Goal: Information Seeking & Learning: Learn about a topic

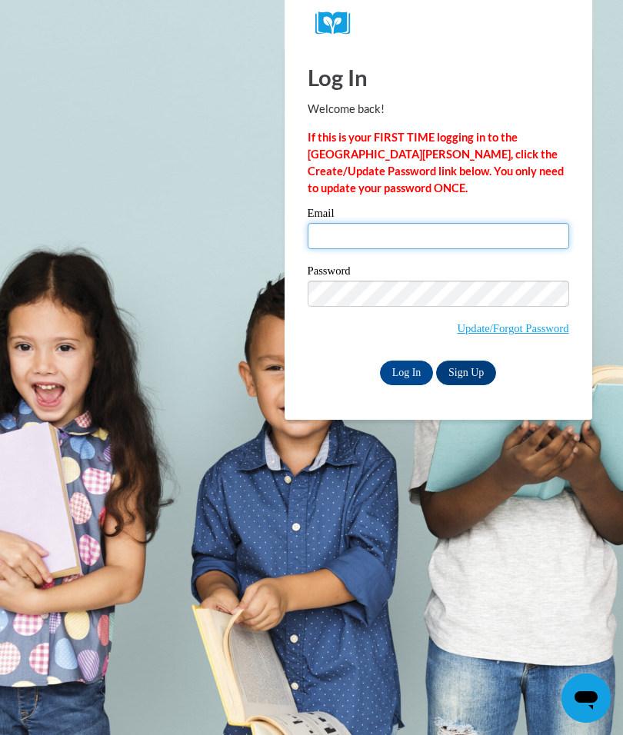
click at [331, 241] on input "Email" at bounding box center [438, 236] width 261 height 26
click at [338, 239] on input "Email" at bounding box center [438, 236] width 261 height 26
type input "mpoole965@gmail.com"
click at [441, 234] on input "mpoole965@gmail.com" at bounding box center [438, 236] width 261 height 26
click at [406, 371] on input "Log In" at bounding box center [407, 373] width 54 height 25
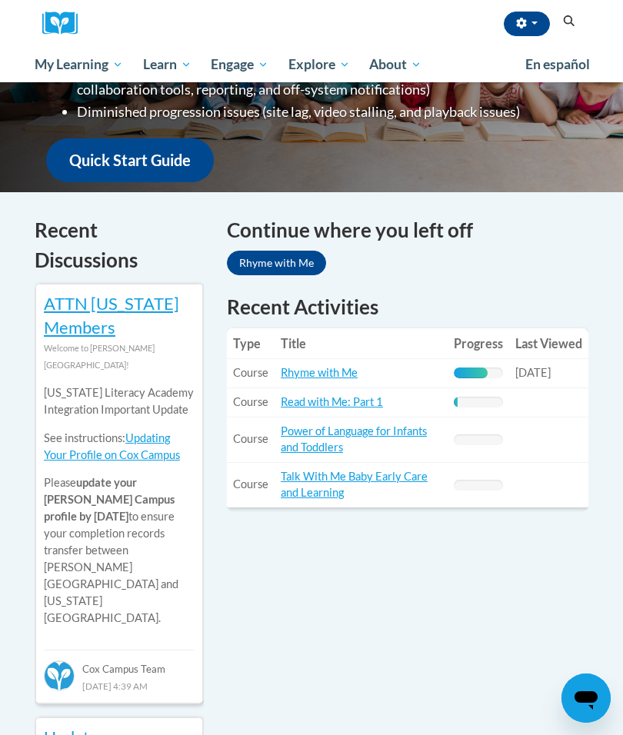
scroll to position [414, 0]
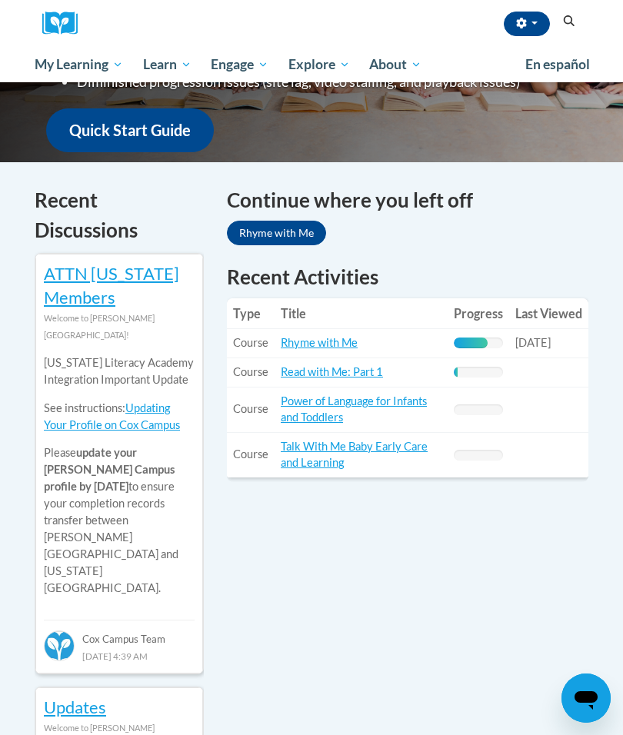
click at [326, 341] on link "Rhyme with Me" at bounding box center [319, 342] width 77 height 13
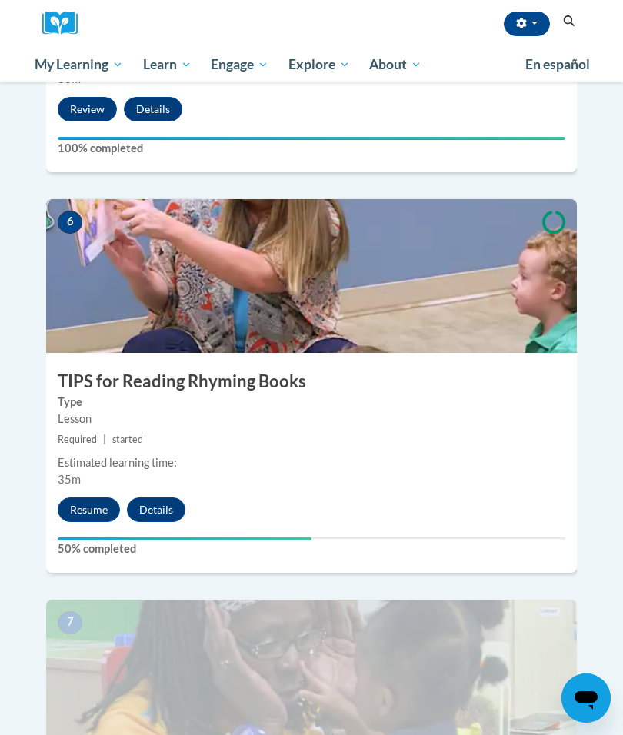
scroll to position [2250, 0]
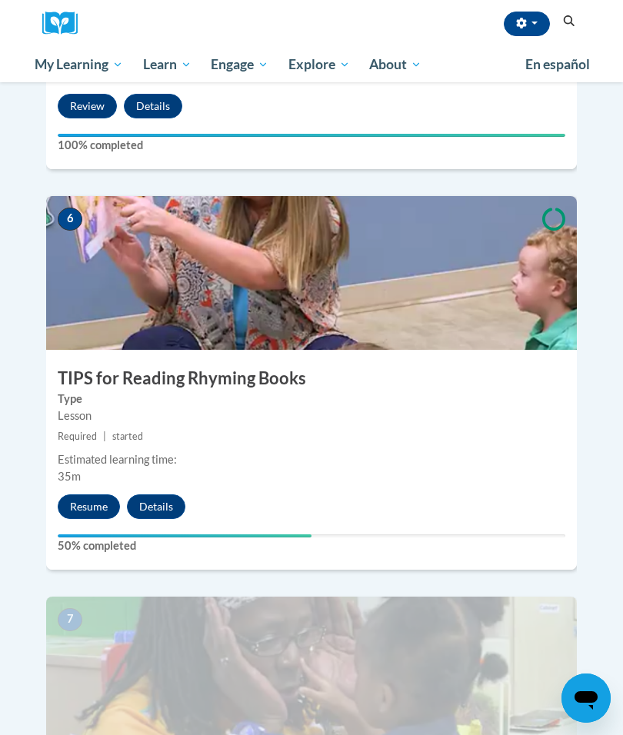
click at [102, 494] on button "Resume" at bounding box center [89, 506] width 62 height 25
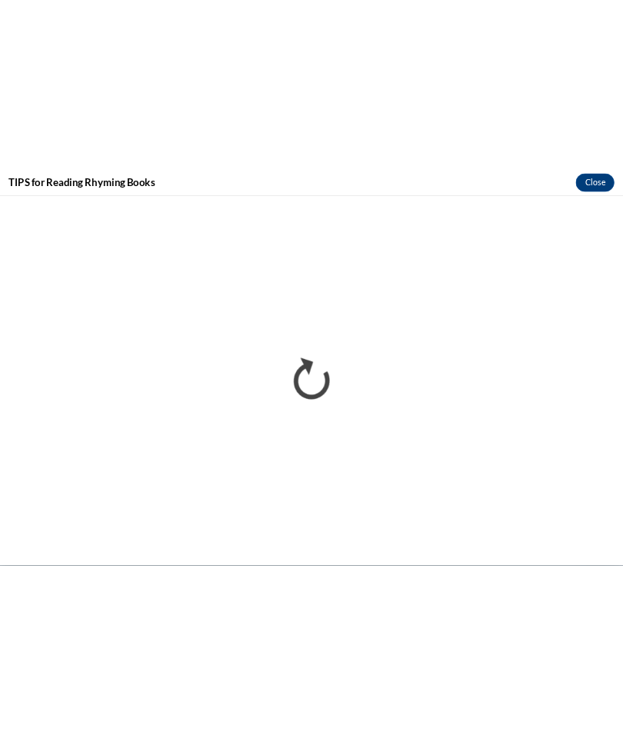
scroll to position [1192, 0]
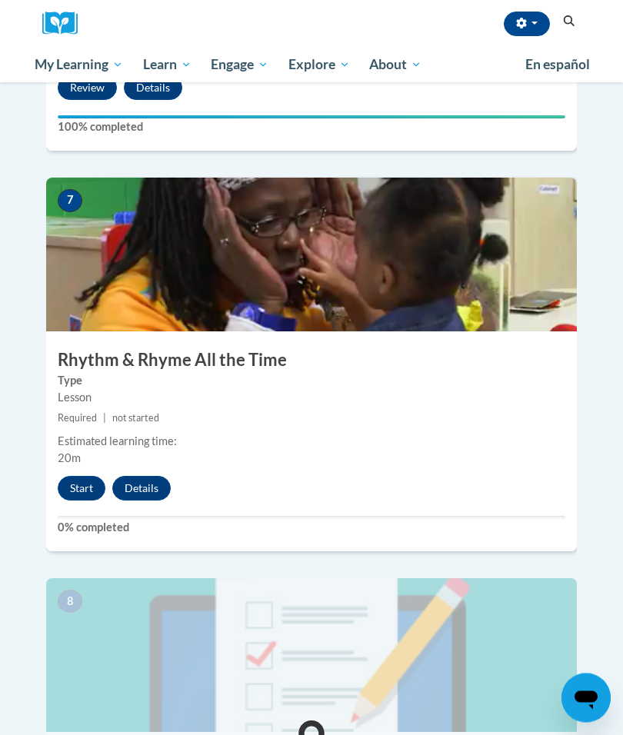
scroll to position [2669, 0]
click at [78, 476] on button "Start" at bounding box center [82, 488] width 48 height 25
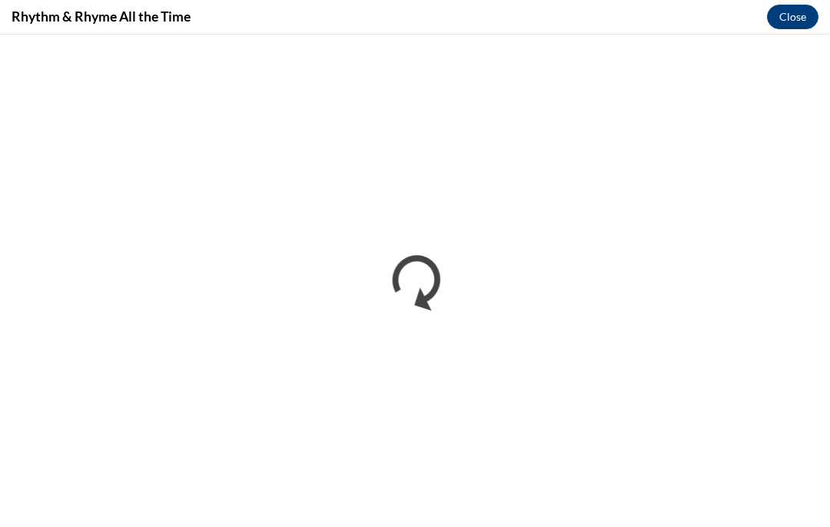
scroll to position [1262, 0]
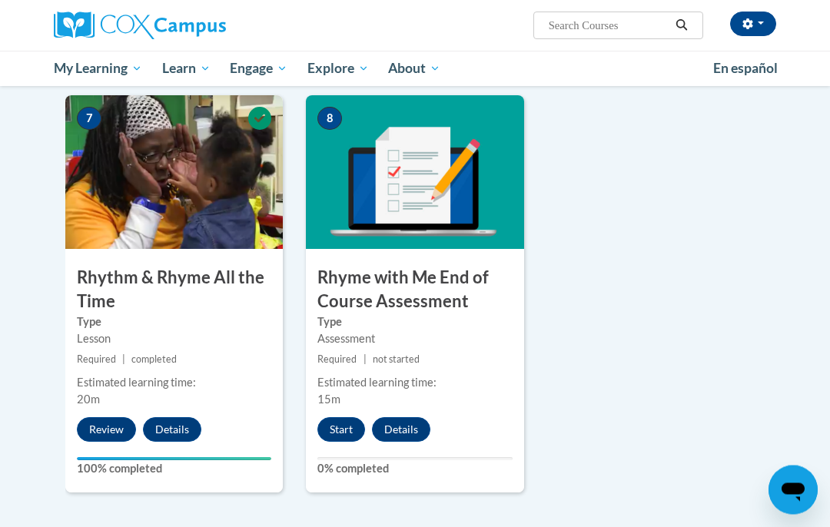
scroll to position [1179, 0]
click at [355, 431] on button "Start" at bounding box center [342, 429] width 48 height 25
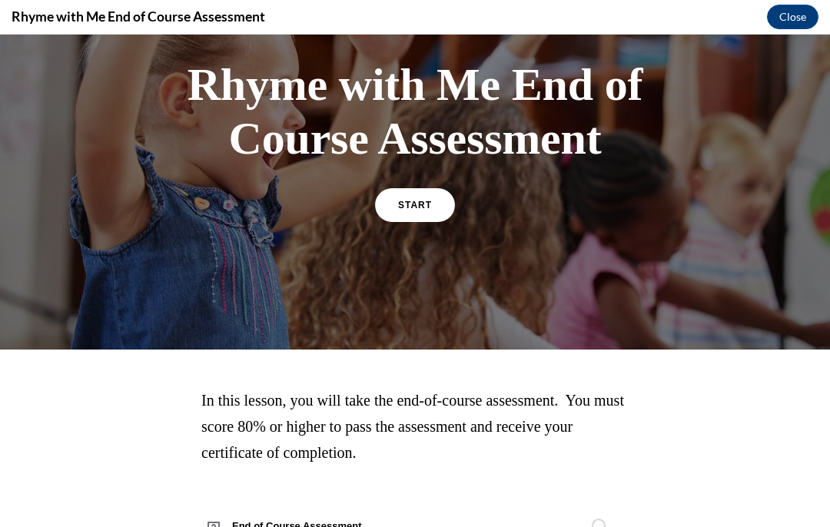
scroll to position [106, 0]
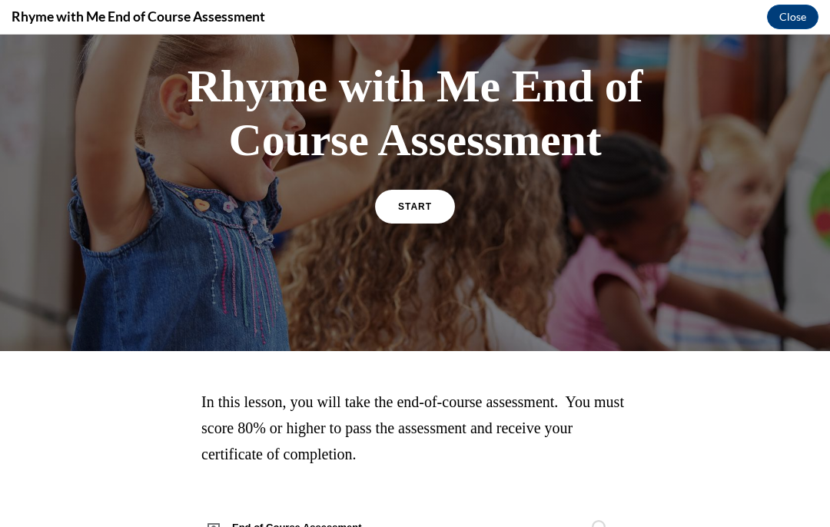
click at [418, 206] on span "START" at bounding box center [415, 206] width 34 height 11
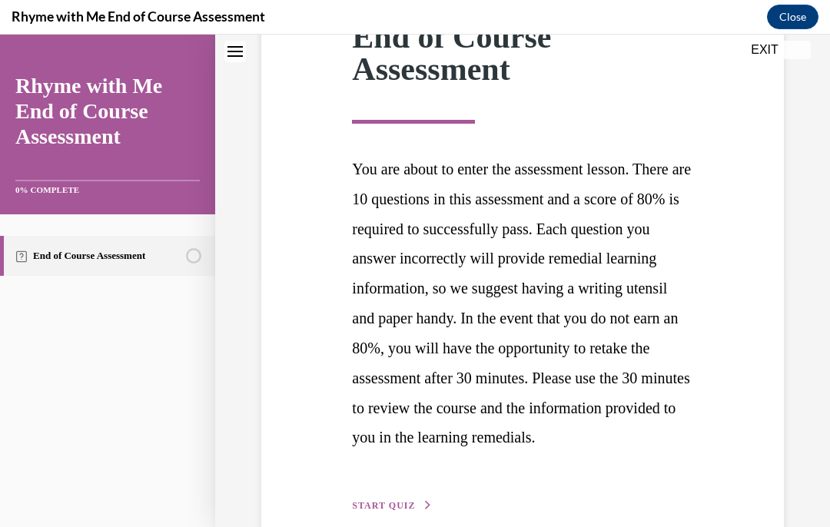
scroll to position [251, 0]
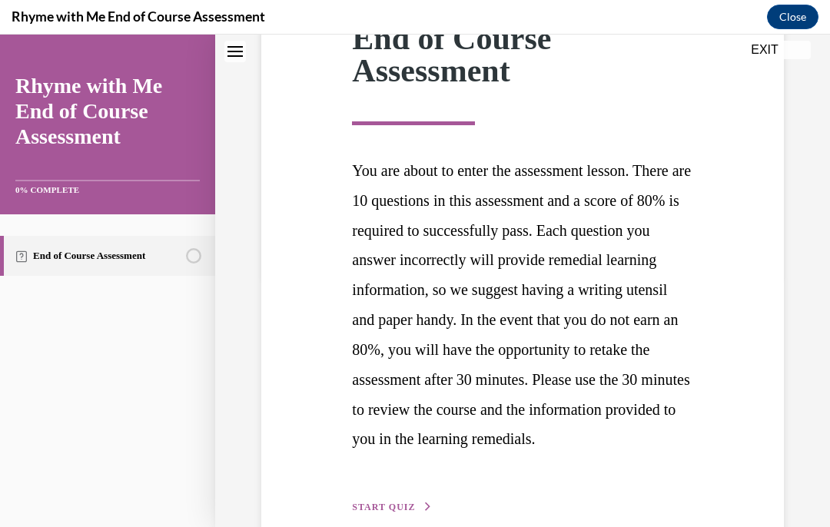
click at [401, 513] on span "START QUIZ" at bounding box center [383, 507] width 63 height 11
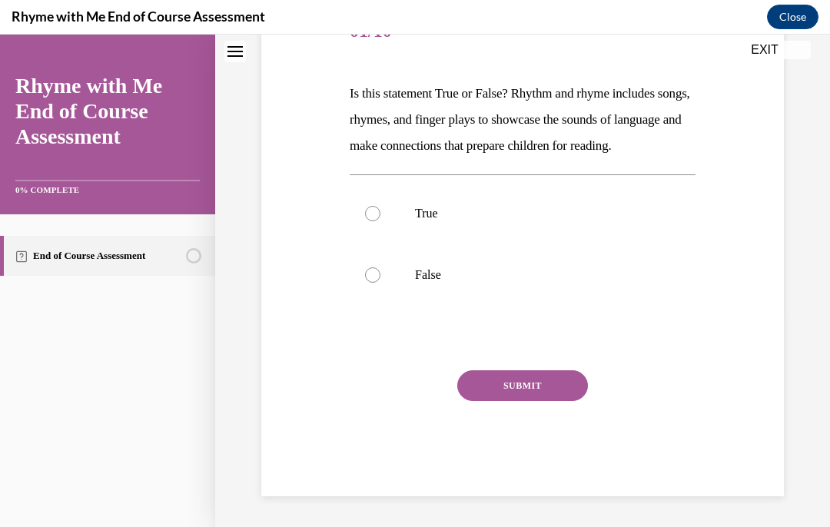
scroll to position [157, 0]
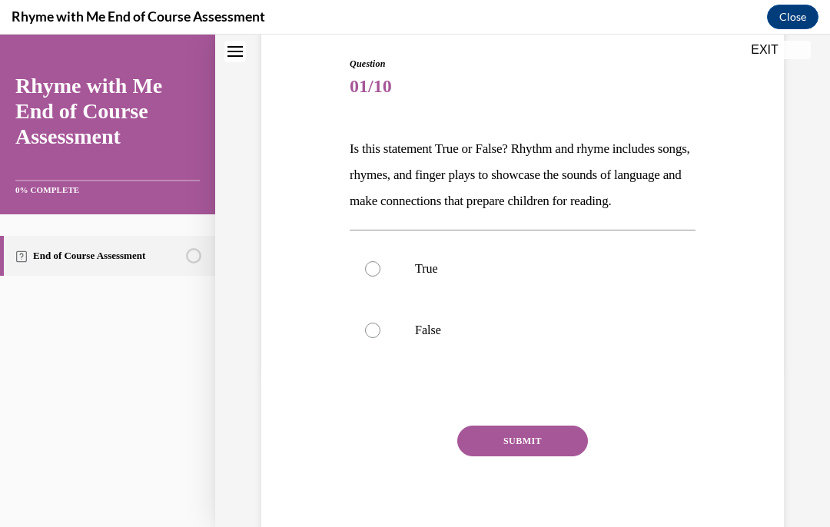
click at [379, 277] on div at bounding box center [372, 268] width 15 height 15
click at [379, 277] on input "True" at bounding box center [372, 268] width 15 height 15
radio input "true"
click at [548, 457] on button "SUBMIT" at bounding box center [522, 441] width 131 height 31
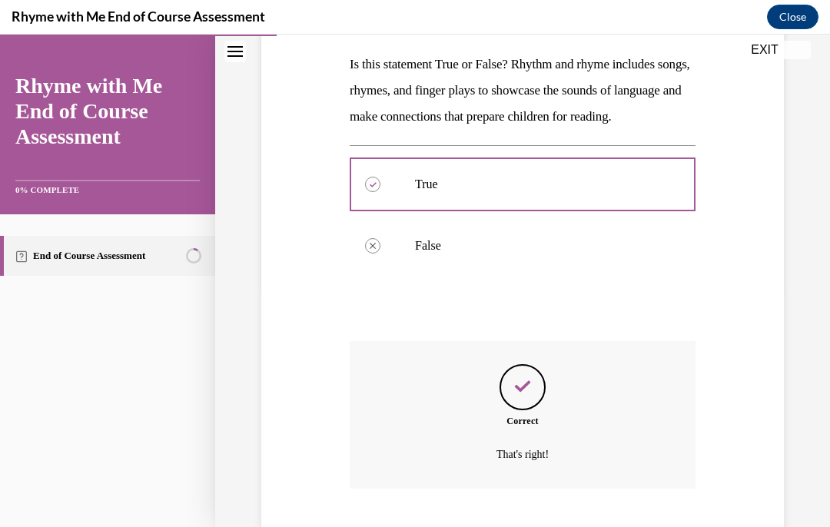
scroll to position [281, 0]
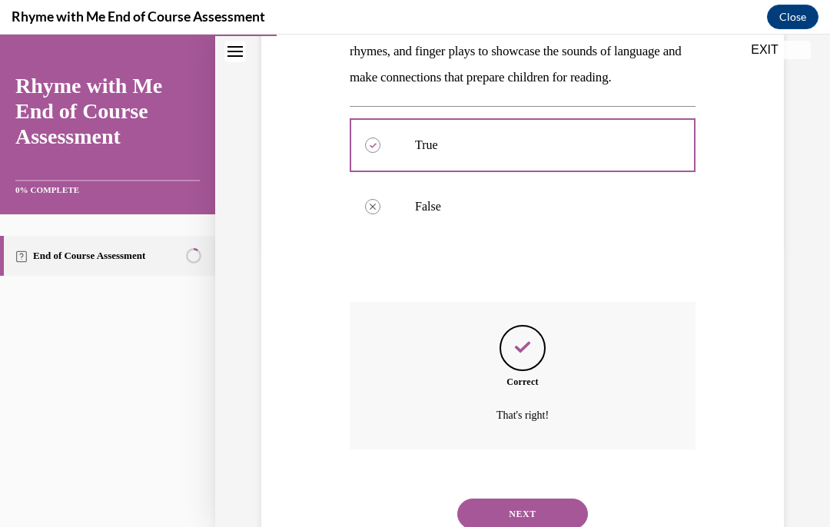
click at [544, 519] on button "NEXT" at bounding box center [522, 514] width 131 height 31
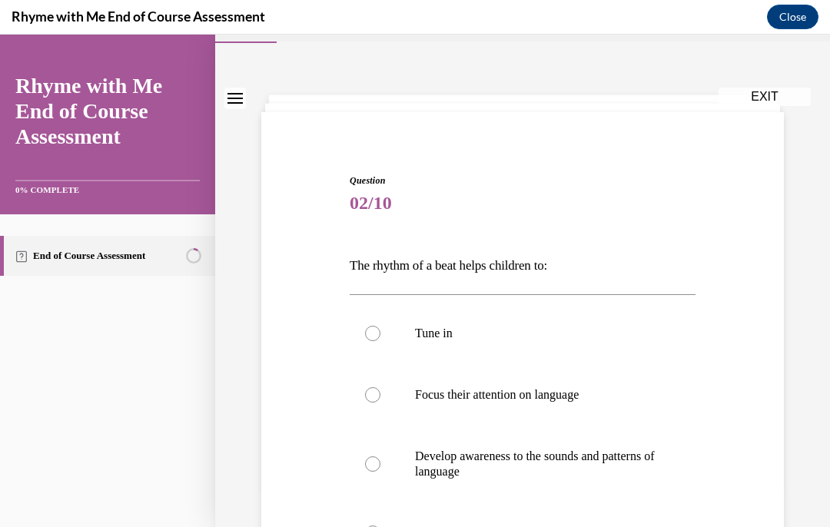
scroll to position [58, 0]
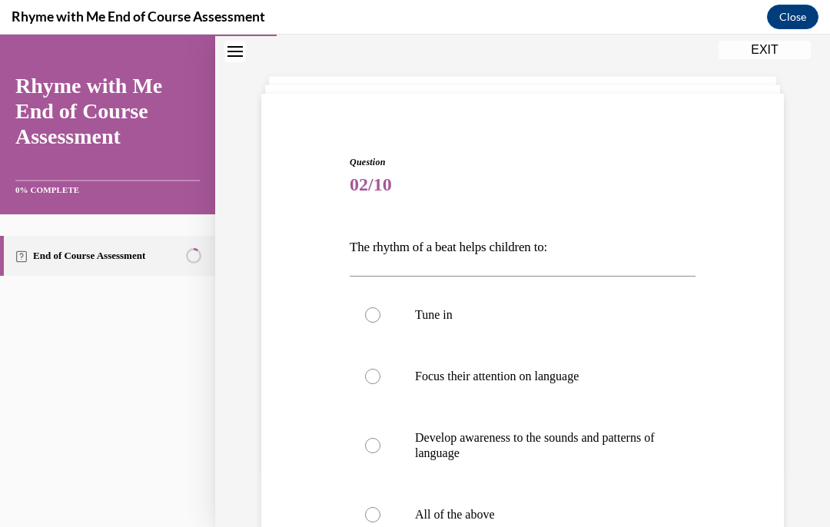
click at [387, 521] on label "All of the above" at bounding box center [523, 515] width 346 height 62
click at [381, 521] on input "All of the above" at bounding box center [372, 514] width 15 height 15
radio input "true"
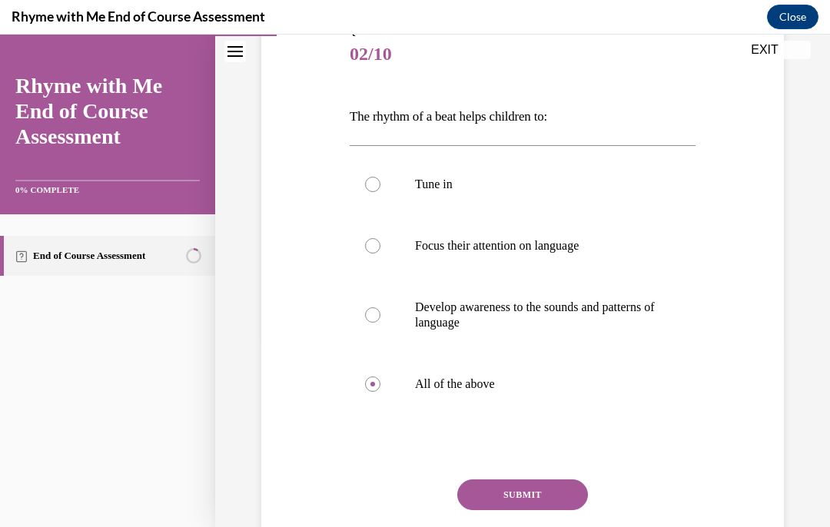
scroll to position [189, 0]
click at [546, 497] on button "SUBMIT" at bounding box center [522, 495] width 131 height 31
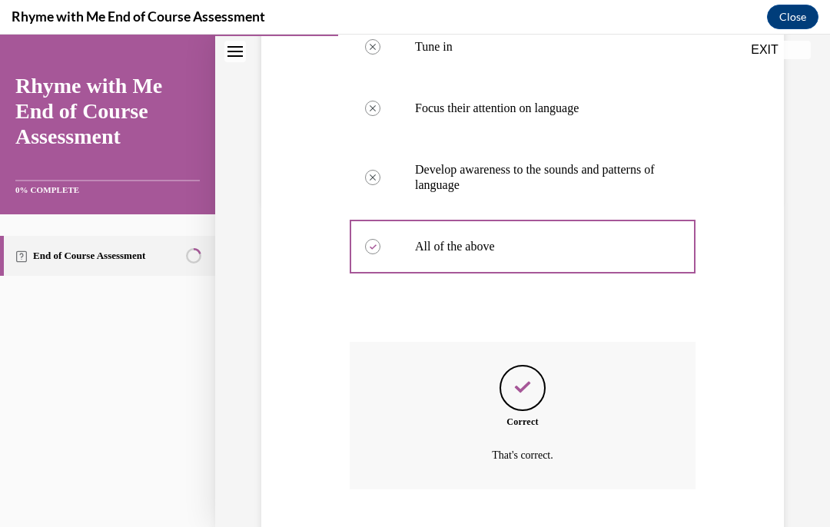
scroll to position [341, 0]
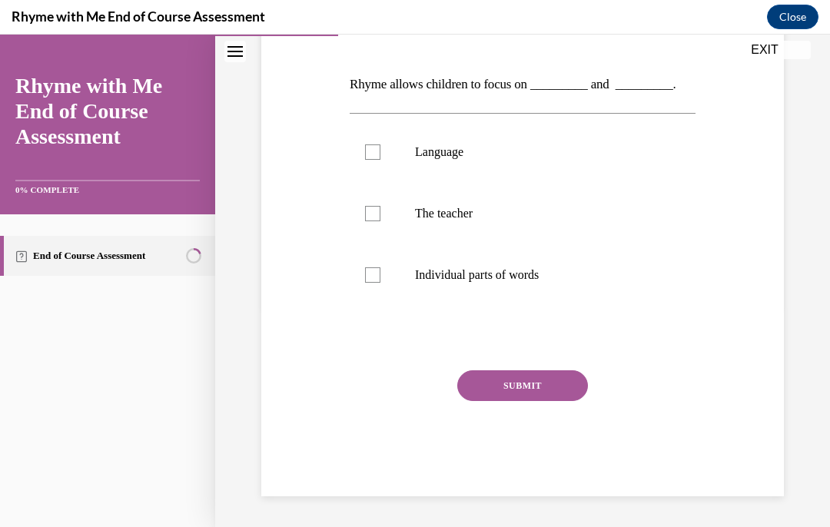
scroll to position [140, 0]
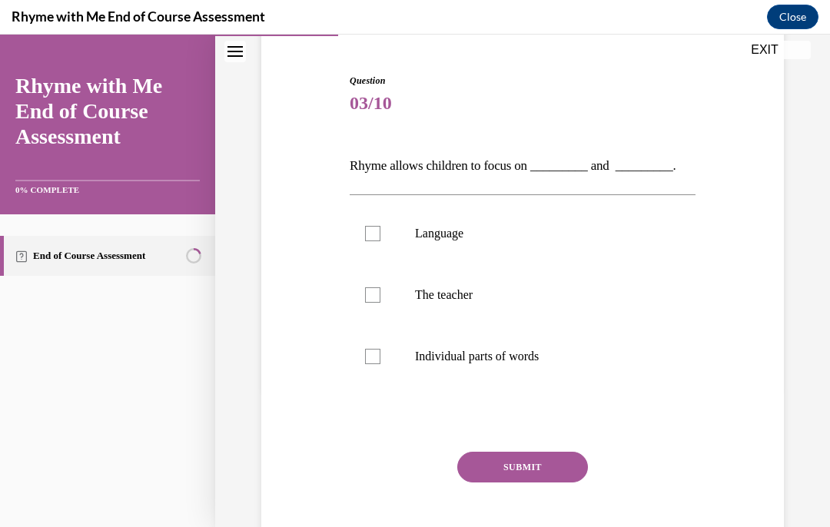
click at [381, 234] on label "Language" at bounding box center [523, 234] width 346 height 62
click at [381, 234] on input "Language" at bounding box center [372, 233] width 15 height 15
checkbox input "true"
click at [387, 363] on label "Individual parts of words" at bounding box center [523, 357] width 346 height 62
click at [381, 363] on input "Individual parts of words" at bounding box center [372, 356] width 15 height 15
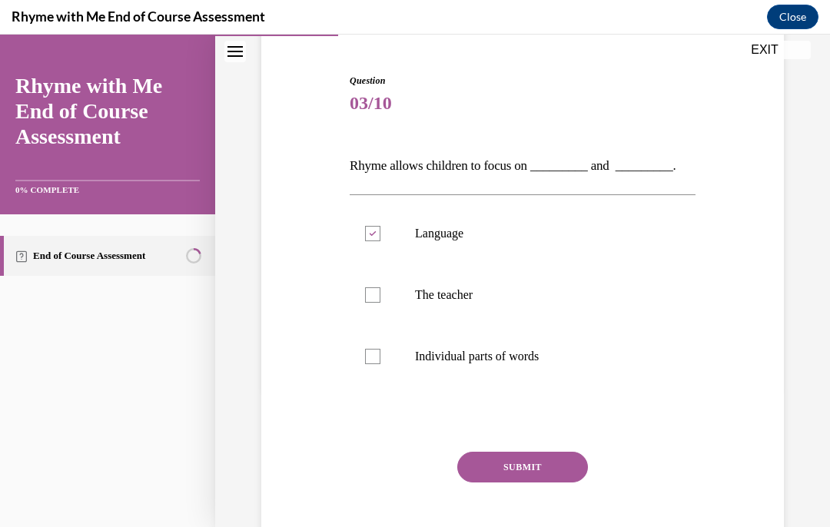
checkbox input "true"
click at [547, 460] on button "SUBMIT" at bounding box center [522, 467] width 131 height 31
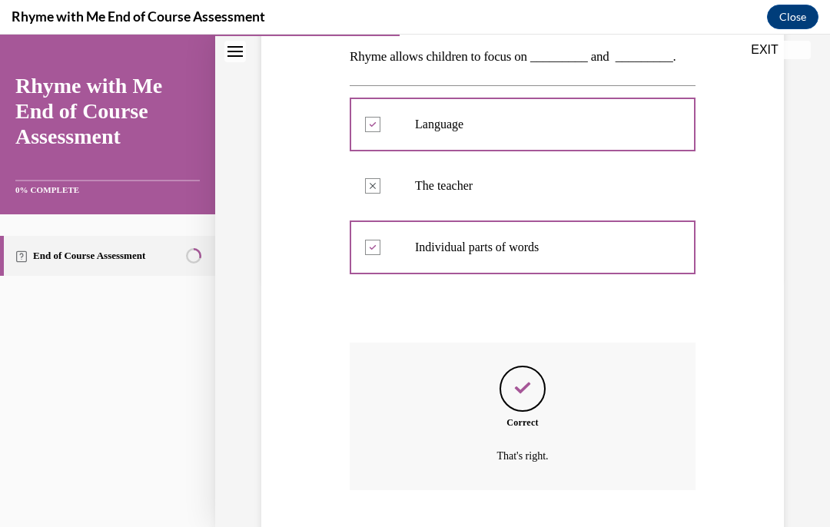
scroll to position [264, 0]
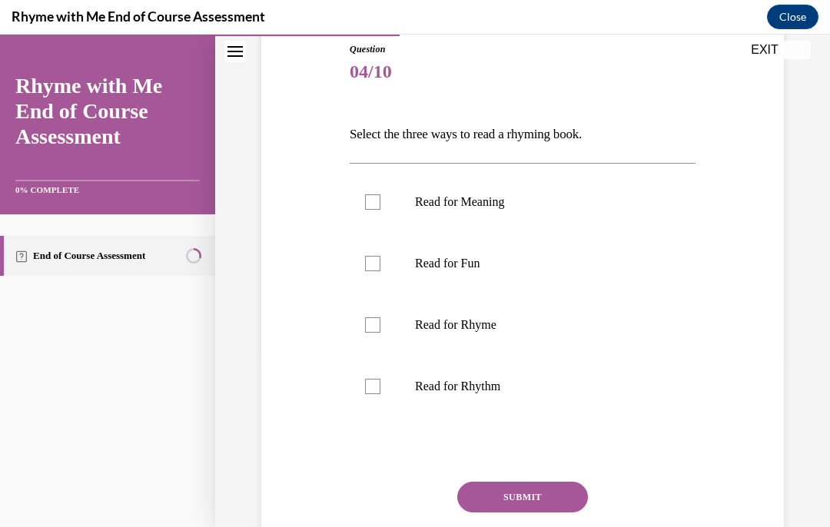
click at [384, 389] on label "Read for Rhythm" at bounding box center [523, 387] width 346 height 62
click at [381, 389] on input "Read for Rhythm" at bounding box center [372, 386] width 15 height 15
checkbox input "true"
click at [387, 324] on label "Read for Rhyme" at bounding box center [523, 325] width 346 height 62
click at [381, 324] on input "Read for Rhyme" at bounding box center [372, 325] width 15 height 15
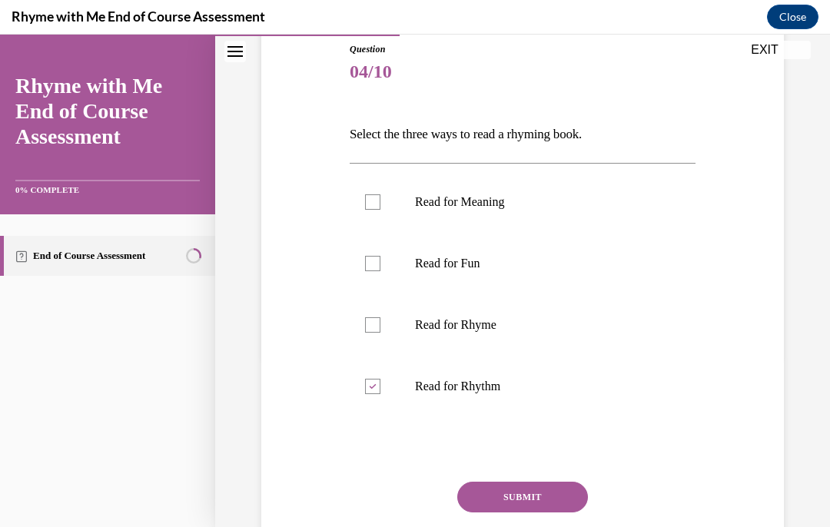
checkbox input "true"
click at [389, 264] on label "Read for Fun" at bounding box center [523, 264] width 346 height 62
click at [381, 264] on input "Read for Fun" at bounding box center [372, 263] width 15 height 15
checkbox input "true"
click at [552, 491] on button "SUBMIT" at bounding box center [522, 497] width 131 height 31
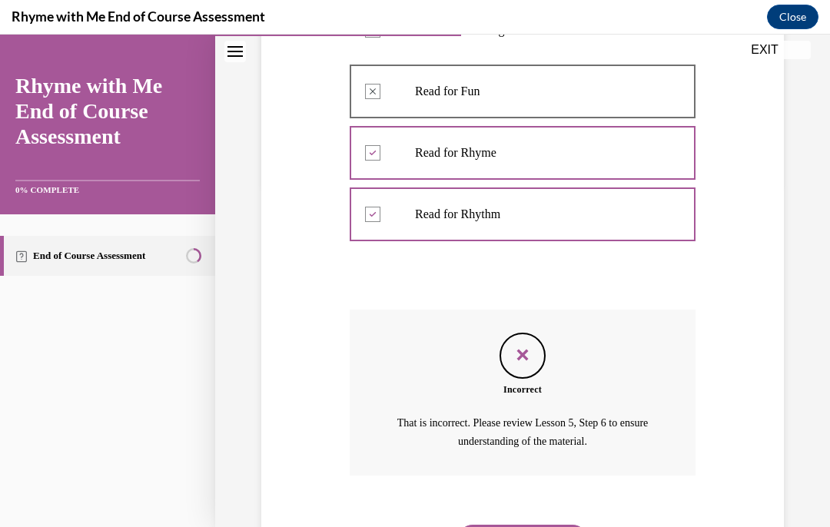
scroll to position [343, 0]
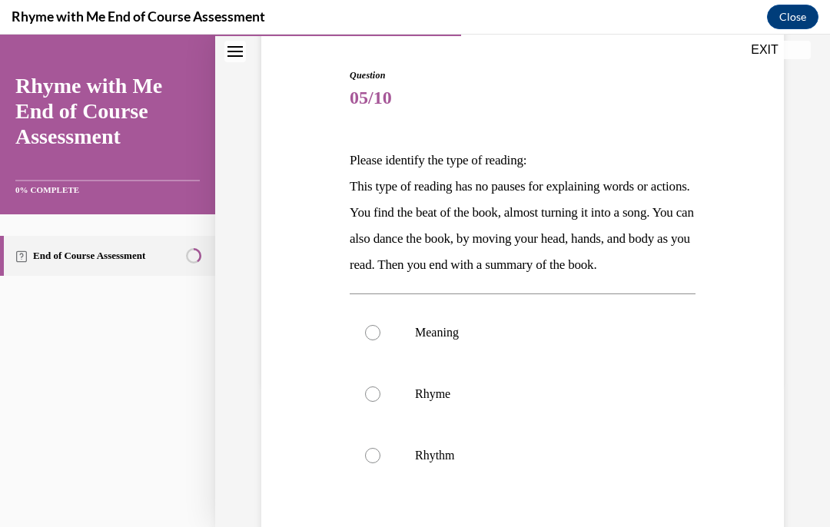
scroll to position [152, 0]
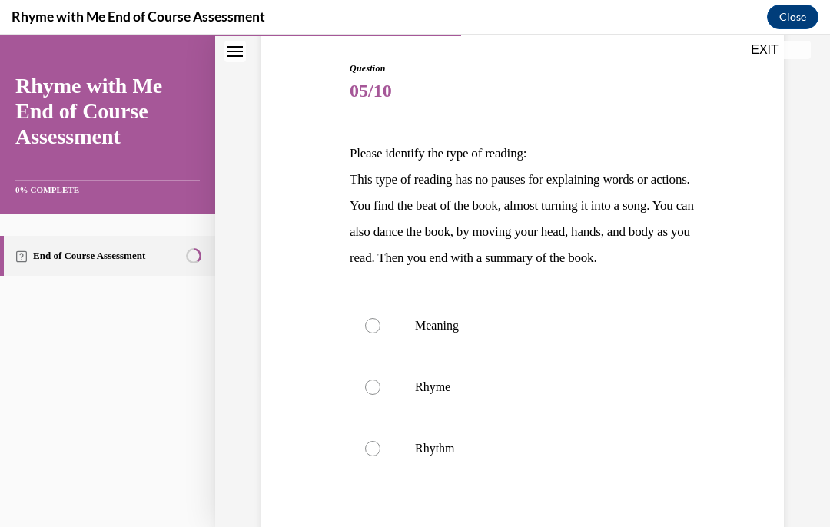
click at [470, 357] on label "Meaning" at bounding box center [523, 326] width 346 height 62
click at [381, 334] on input "Meaning" at bounding box center [372, 325] width 15 height 15
radio input "true"
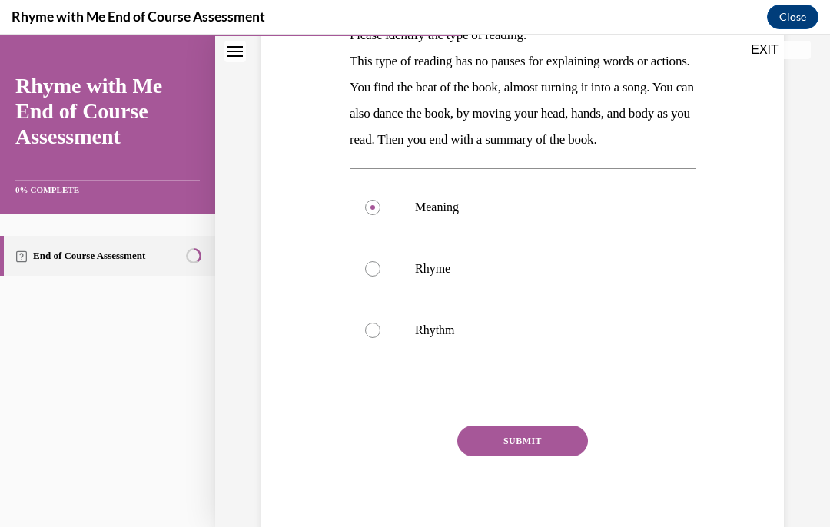
click at [558, 457] on button "SUBMIT" at bounding box center [522, 441] width 131 height 31
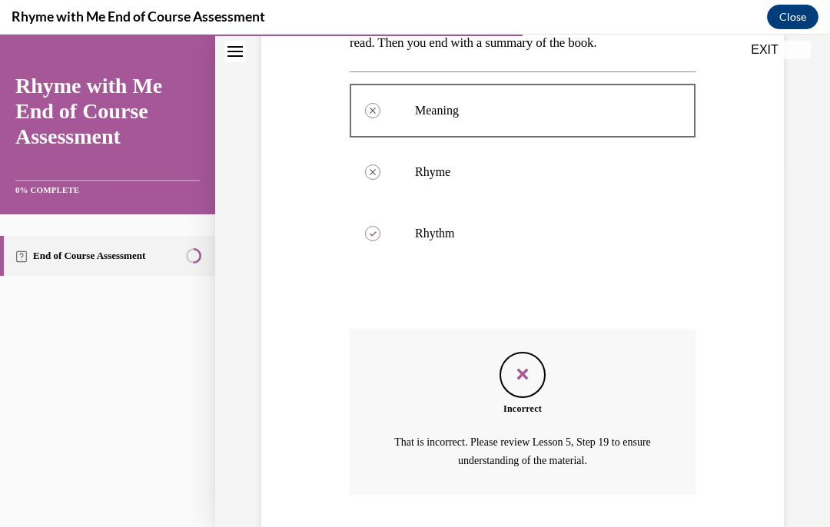
scroll to position [367, 0]
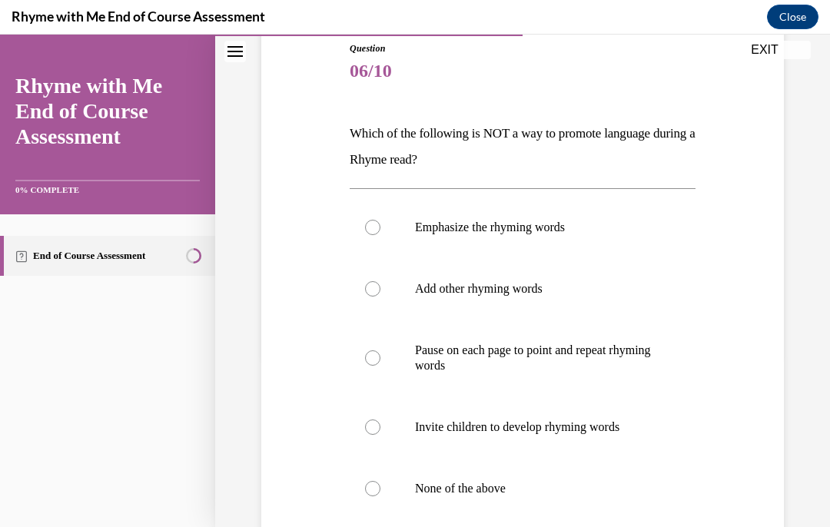
scroll to position [164, 0]
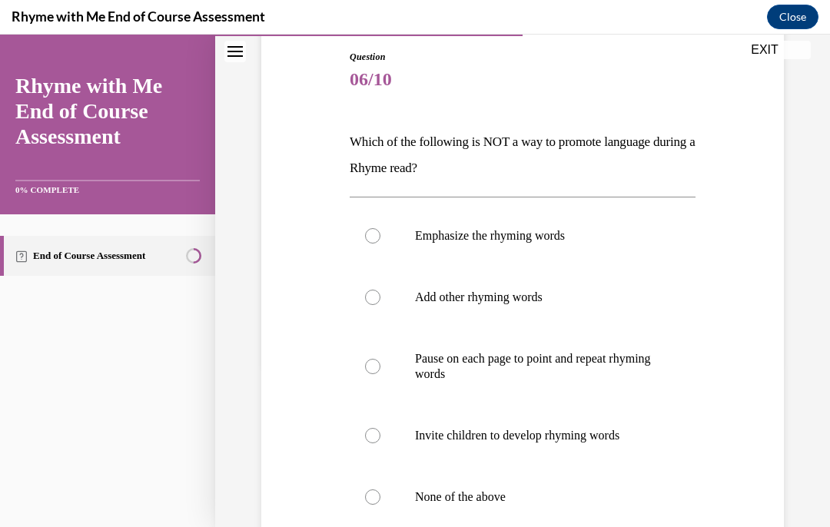
click at [607, 366] on p "Pause on each page to point and repeat rhyming words" at bounding box center [536, 366] width 242 height 31
click at [381, 366] on input "Pause on each page to point and repeat rhyming words" at bounding box center [372, 366] width 15 height 15
radio input "true"
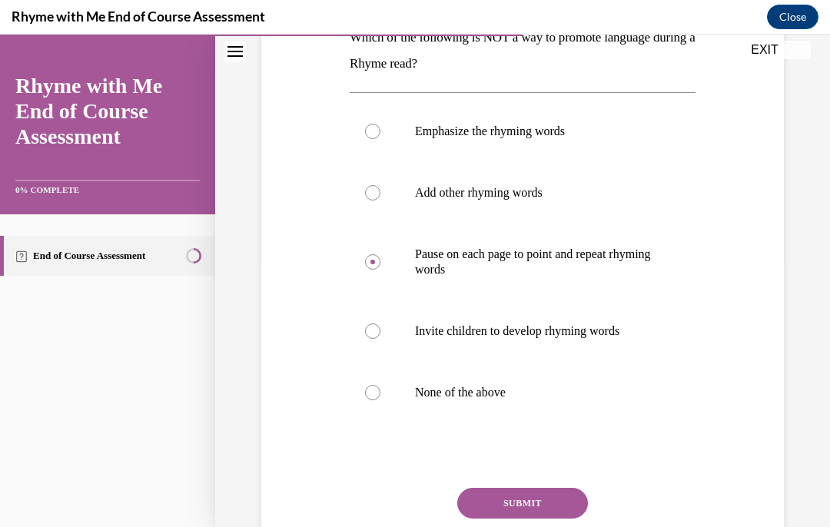
click at [558, 511] on button "SUBMIT" at bounding box center [522, 503] width 131 height 31
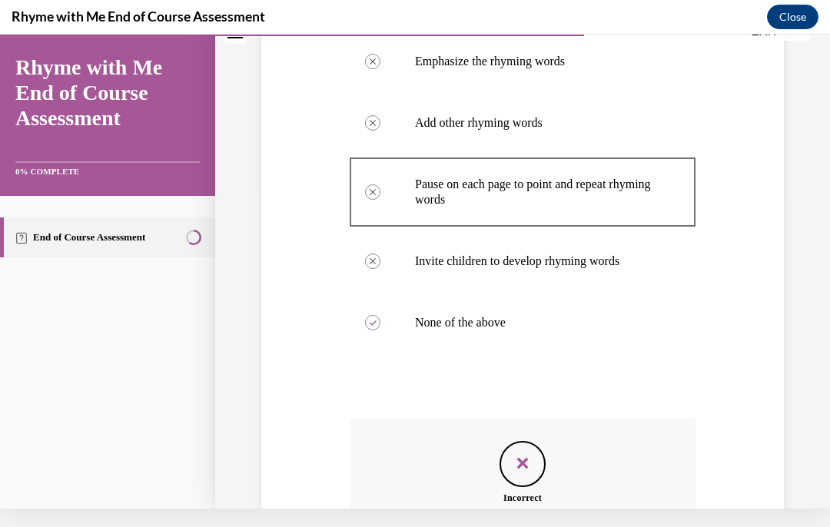
scroll to position [321, 0]
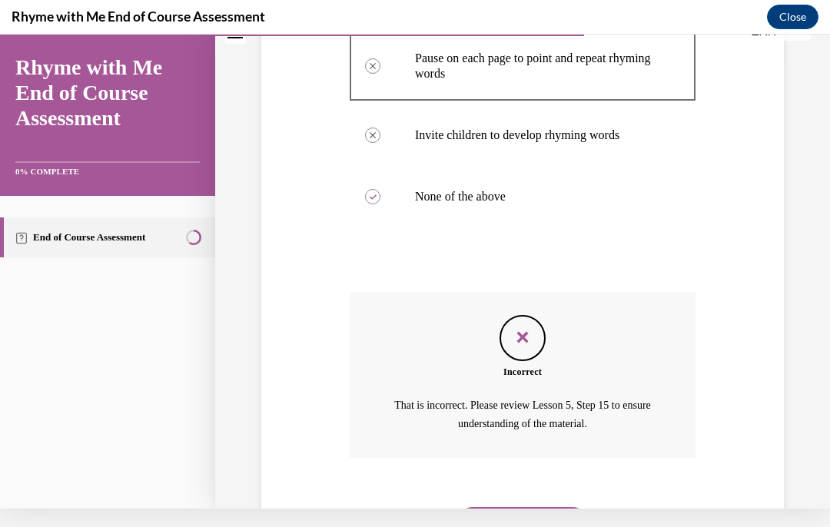
click at [546, 507] on button "NEXT" at bounding box center [522, 522] width 131 height 31
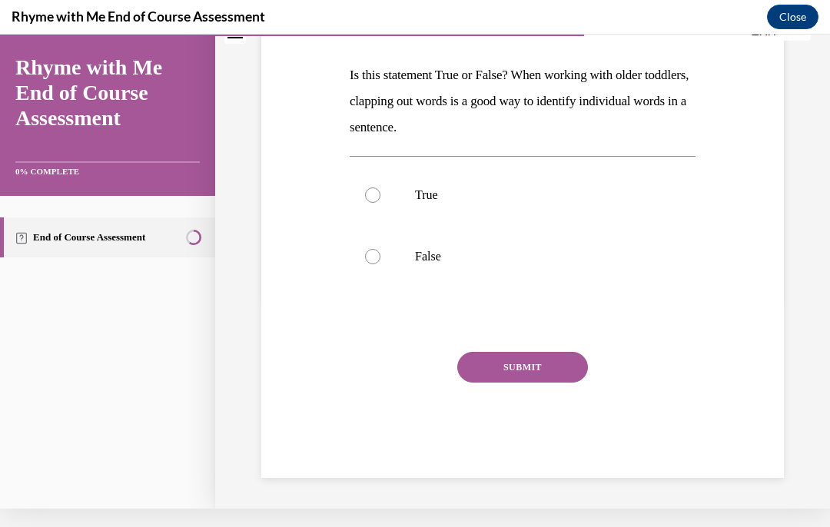
scroll to position [131, 0]
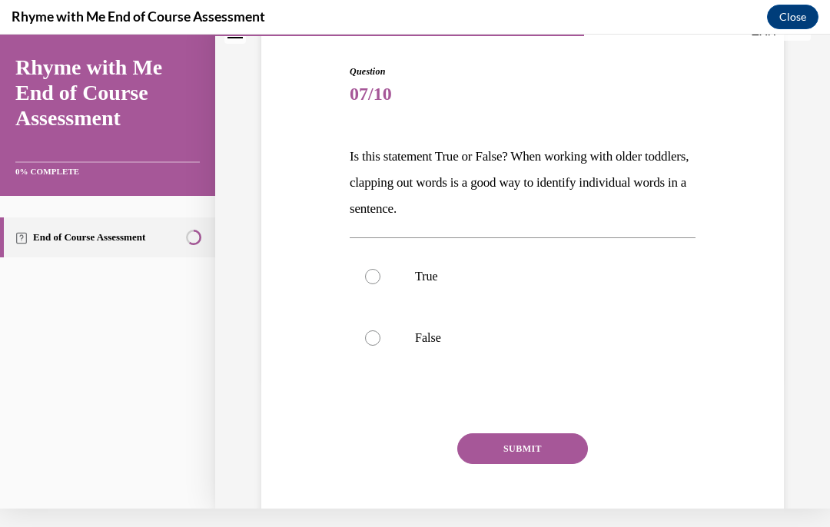
click at [381, 276] on label "True" at bounding box center [523, 277] width 346 height 62
click at [381, 276] on input "True" at bounding box center [372, 276] width 15 height 15
radio input "true"
click at [545, 446] on button "SUBMIT" at bounding box center [522, 449] width 131 height 31
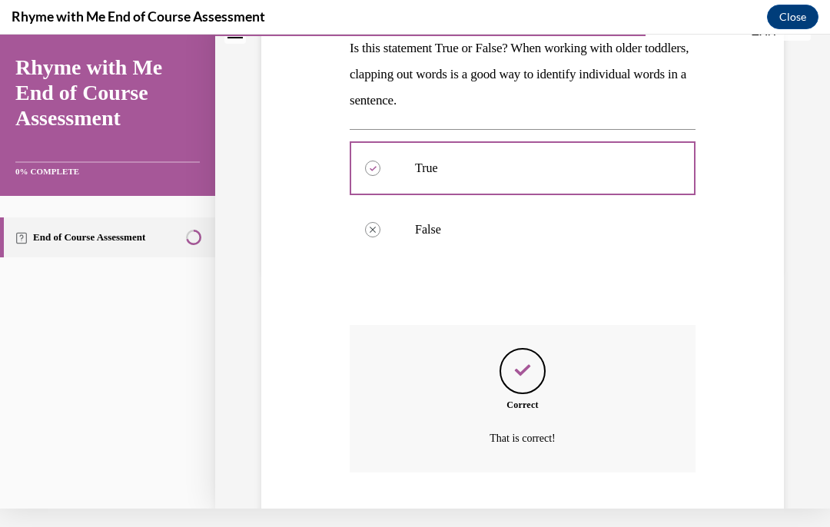
scroll to position [254, 0]
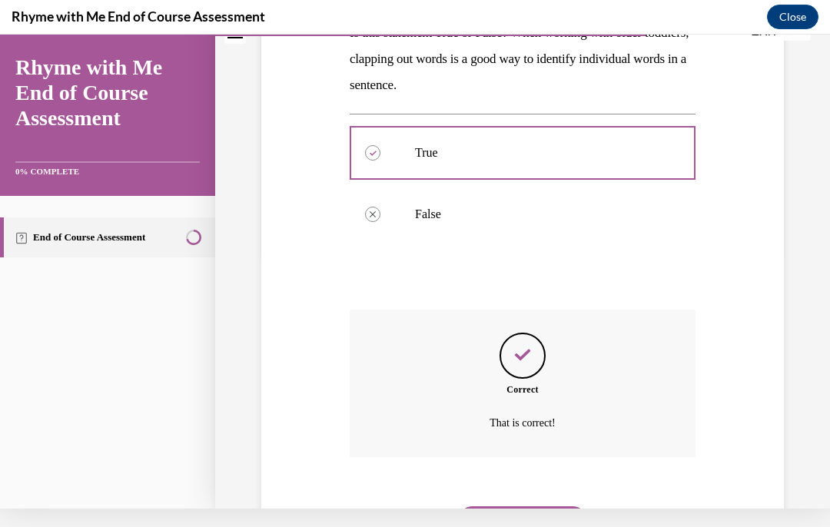
click at [544, 507] on button "NEXT" at bounding box center [522, 522] width 131 height 31
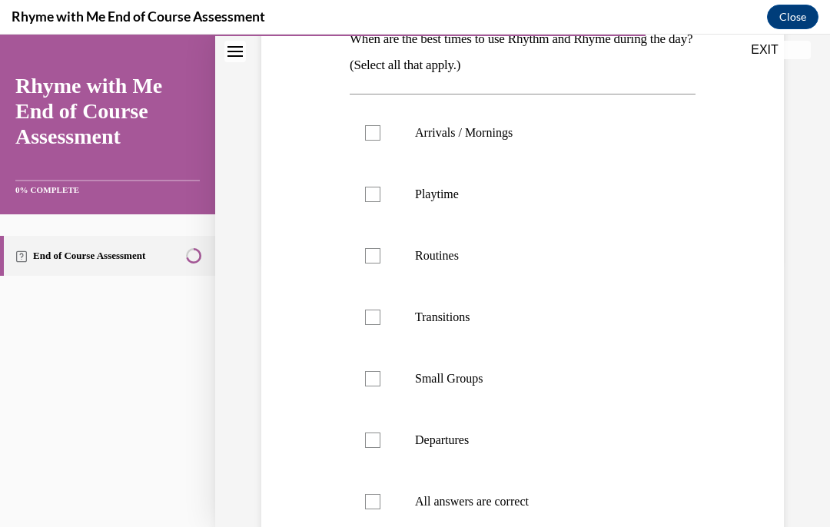
scroll to position [268, 0]
click at [391, 505] on label "All answers are correct" at bounding box center [523, 502] width 346 height 62
click at [381, 505] on input "All answers are correct" at bounding box center [372, 501] width 15 height 15
checkbox input "true"
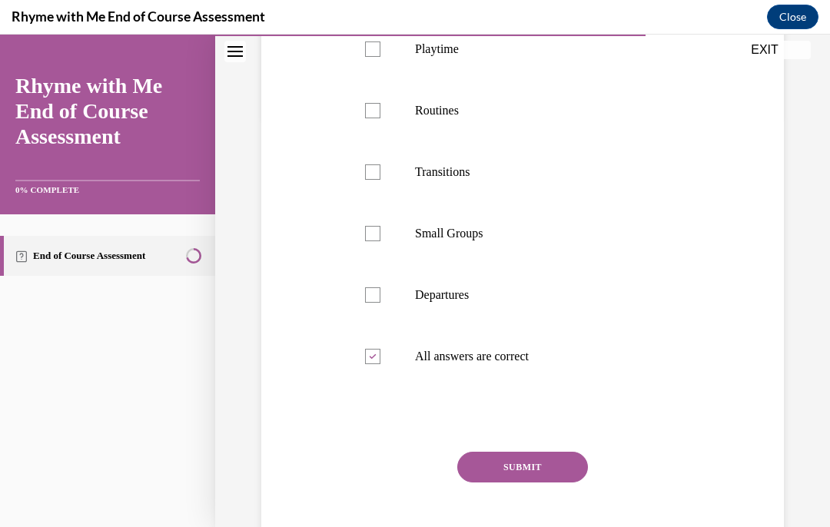
click at [546, 471] on button "SUBMIT" at bounding box center [522, 467] width 131 height 31
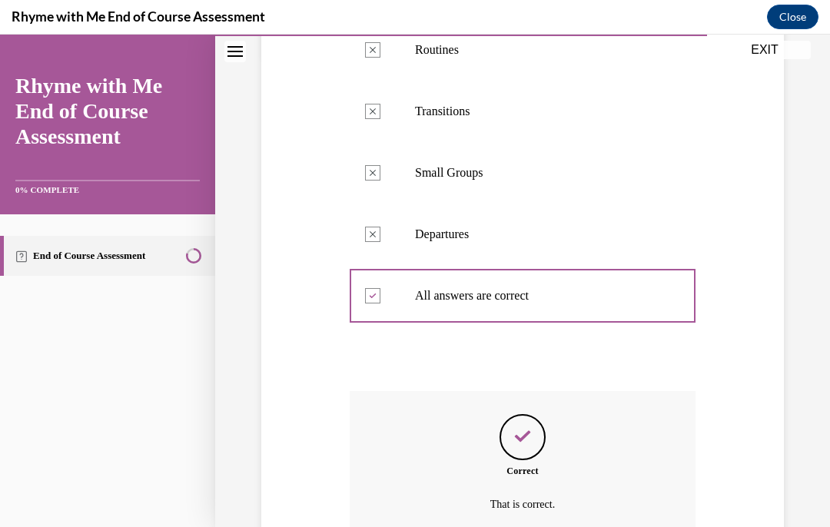
scroll to position [536, 0]
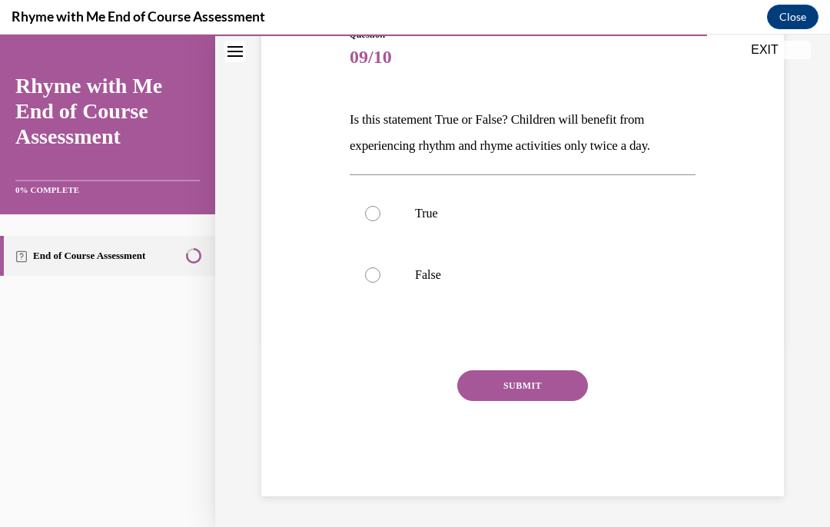
scroll to position [105, 0]
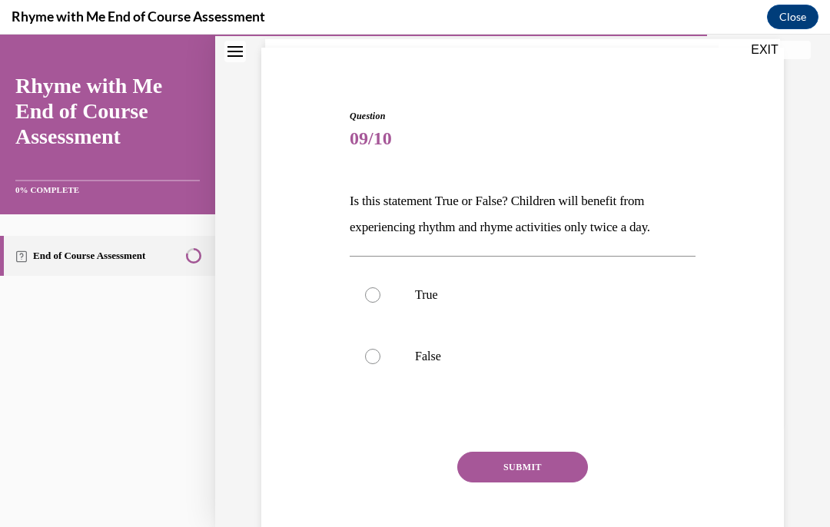
click at [377, 357] on div at bounding box center [372, 356] width 15 height 15
click at [377, 357] on input "False" at bounding box center [372, 356] width 15 height 15
radio input "true"
click at [557, 468] on button "SUBMIT" at bounding box center [522, 467] width 131 height 31
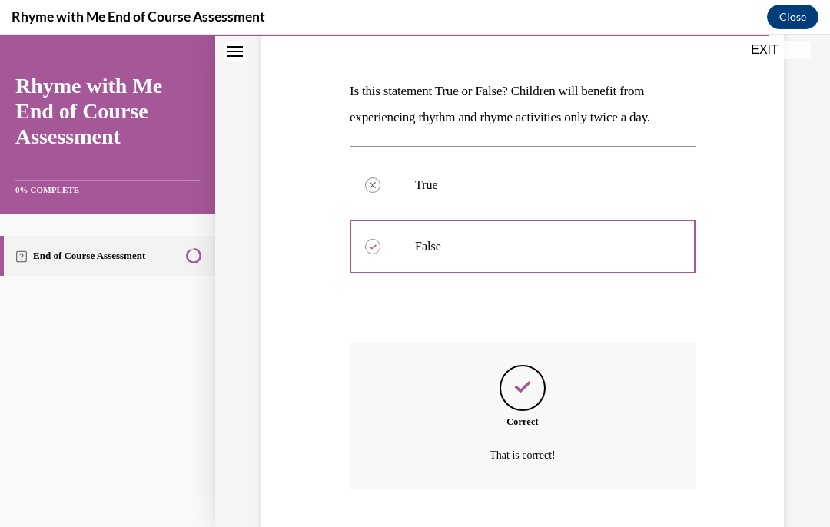
scroll to position [228, 0]
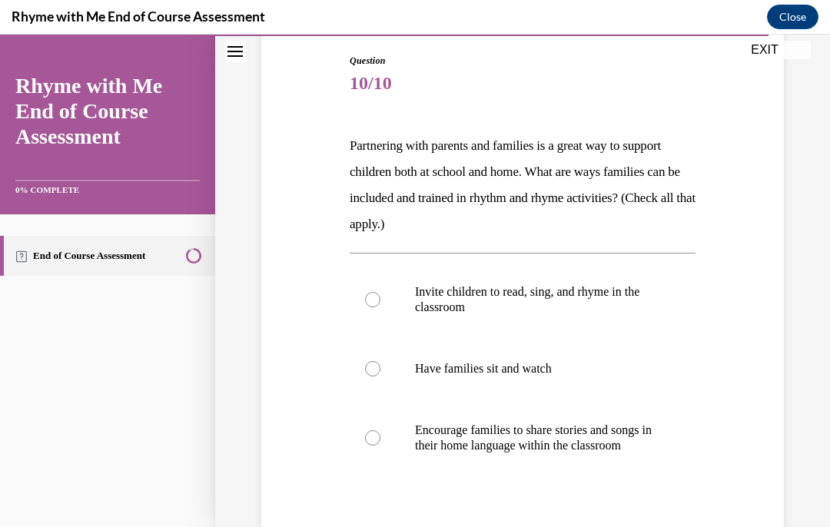
scroll to position [160, 0]
click at [396, 451] on label "Encourage families to share stories and songs in their home language within the…" at bounding box center [523, 438] width 346 height 77
click at [381, 446] on input "Encourage families to share stories and songs in their home language within the…" at bounding box center [372, 438] width 15 height 15
radio input "true"
click at [570, 298] on p "Invite children to read, sing, and rhyme in the classroom" at bounding box center [536, 299] width 242 height 31
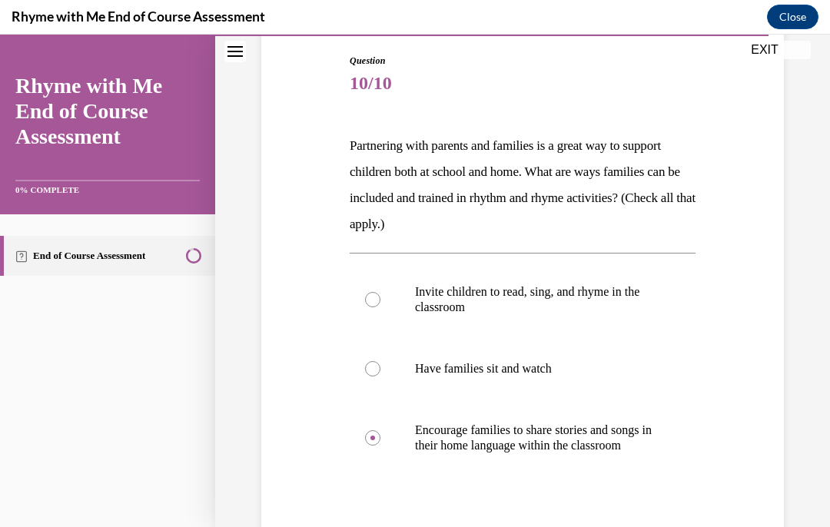
click at [381, 298] on input "Invite children to read, sing, and rhyme in the classroom" at bounding box center [372, 299] width 15 height 15
radio input "true"
click at [475, 445] on p "Encourage families to share stories and songs in their home language within the…" at bounding box center [536, 438] width 242 height 31
click at [381, 445] on input "Encourage families to share stories and songs in their home language within the…" at bounding box center [372, 438] width 15 height 15
radio input "true"
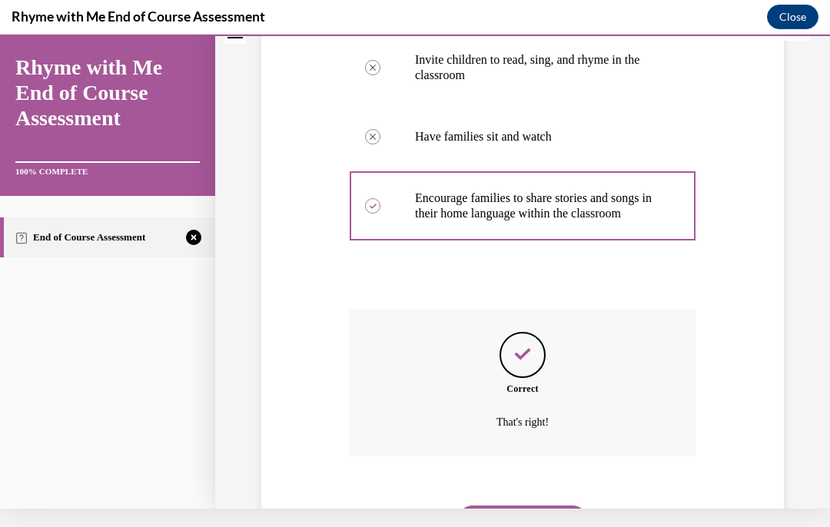
scroll to position [388, 0]
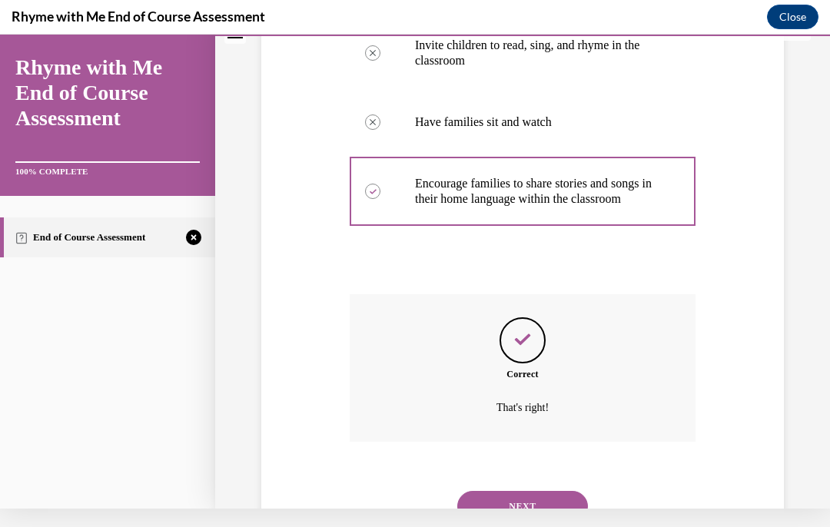
click at [551, 499] on button "NEXT" at bounding box center [522, 506] width 131 height 31
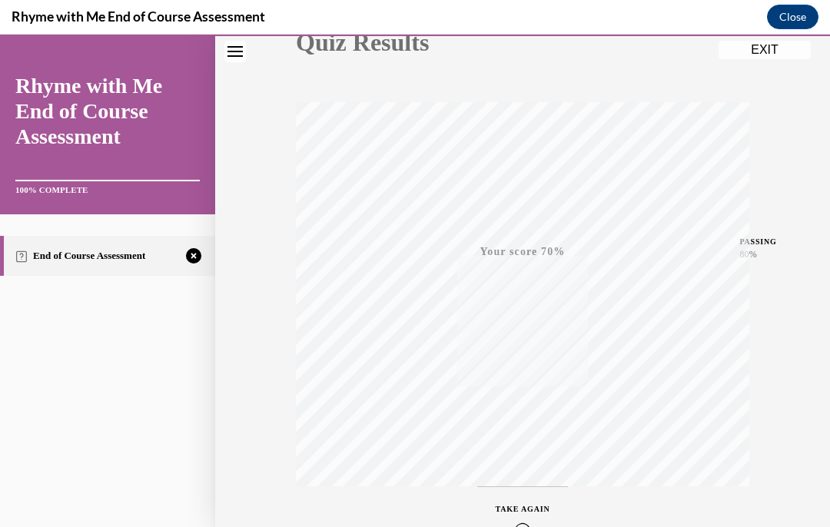
scroll to position [232, 0]
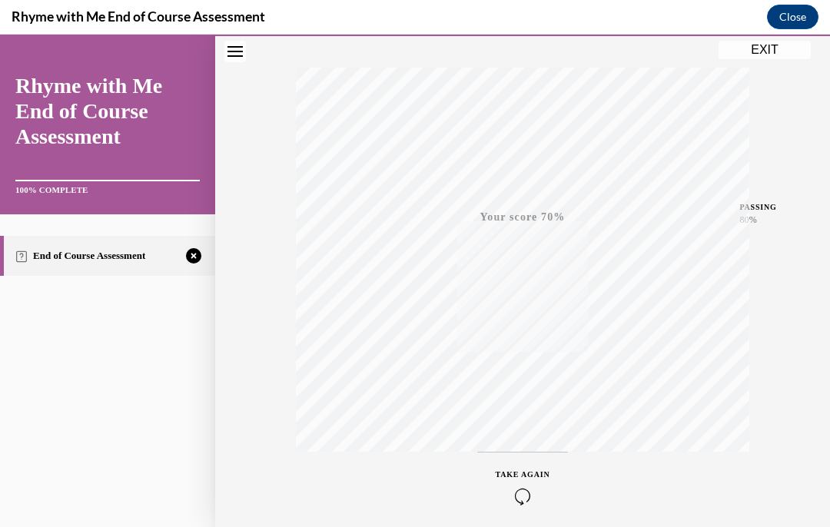
click at [531, 495] on icon "button" at bounding box center [523, 496] width 55 height 17
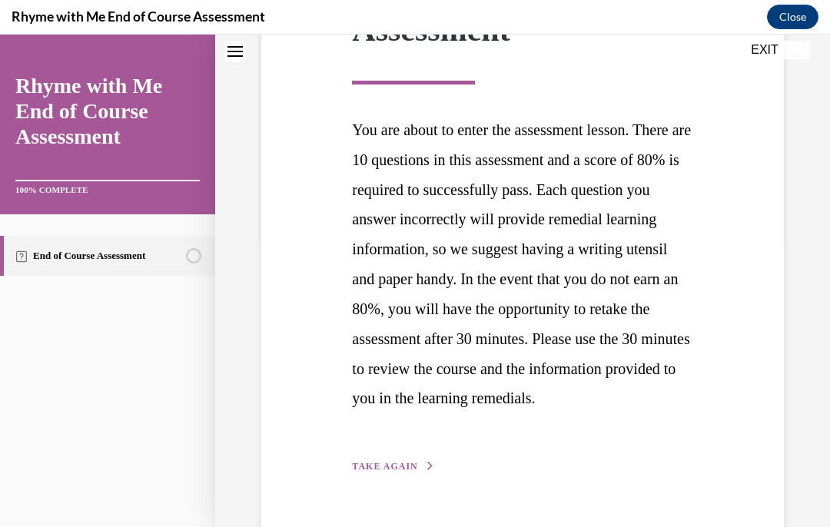
scroll to position [291, 0]
click at [397, 473] on span "TAKE AGAIN" at bounding box center [384, 467] width 65 height 11
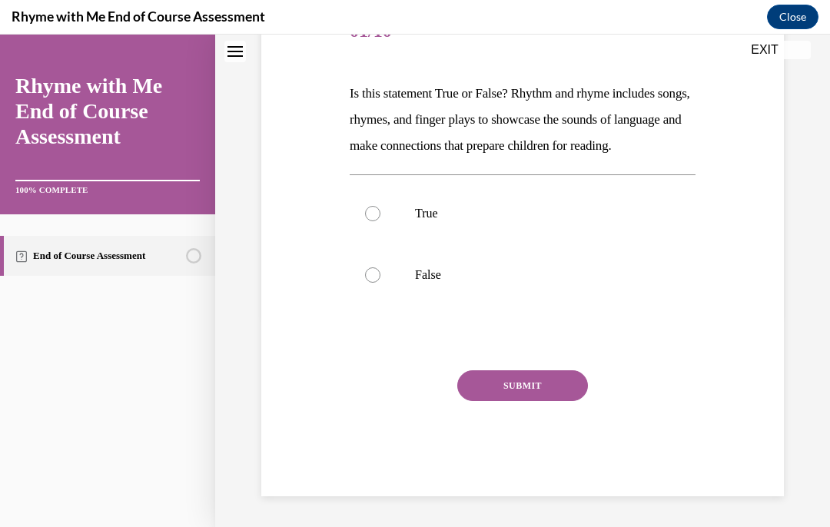
scroll to position [157, 0]
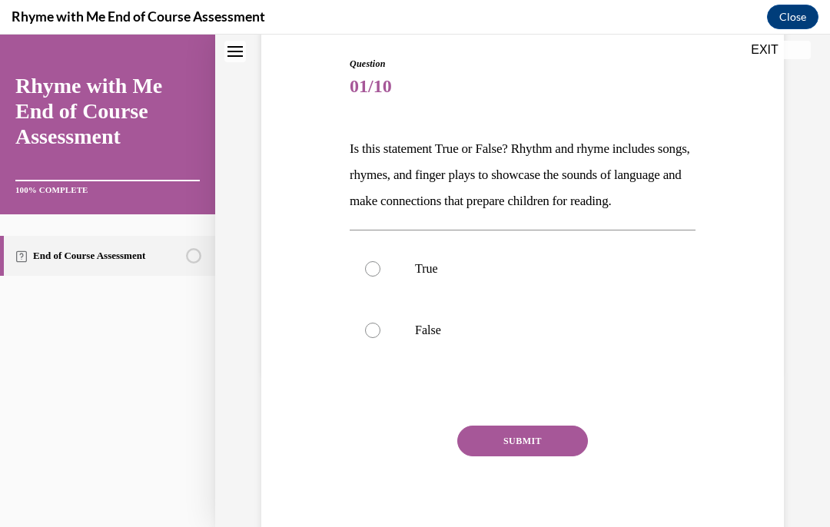
click at [380, 300] on label "True" at bounding box center [523, 269] width 346 height 62
click at [380, 277] on input "True" at bounding box center [372, 268] width 15 height 15
radio input "true"
click at [555, 457] on button "SUBMIT" at bounding box center [522, 441] width 131 height 31
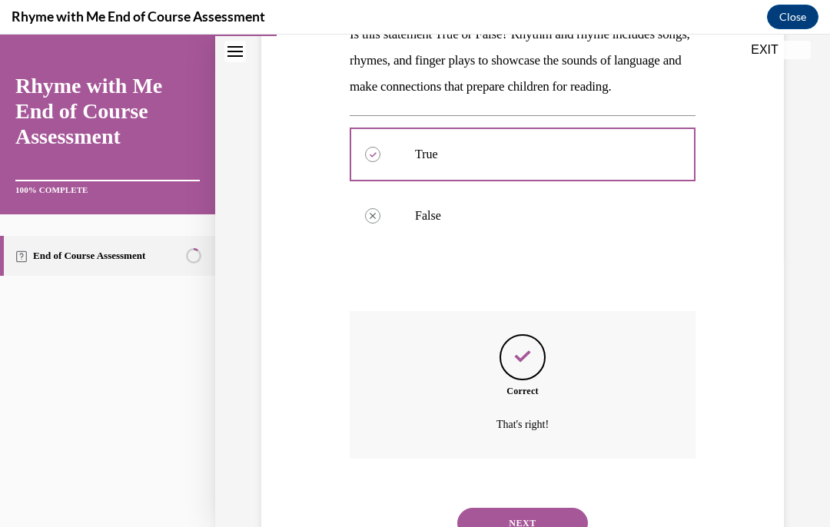
scroll to position [281, 0]
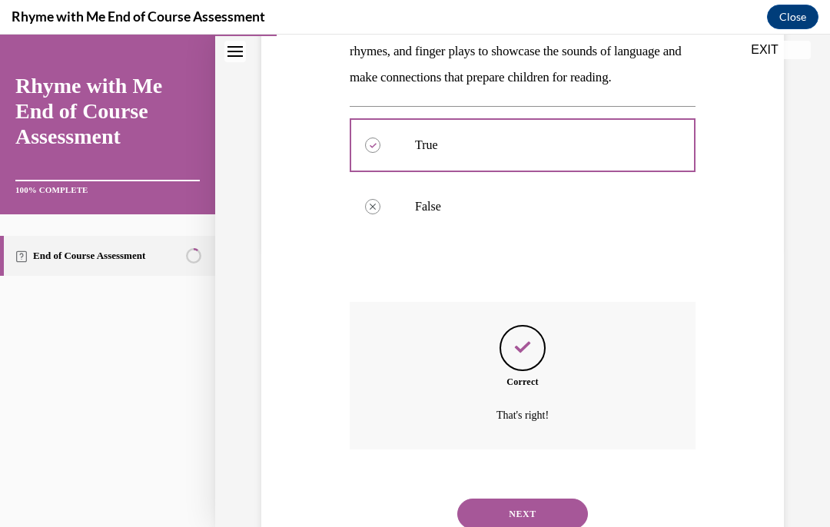
click at [530, 514] on button "NEXT" at bounding box center [522, 514] width 131 height 31
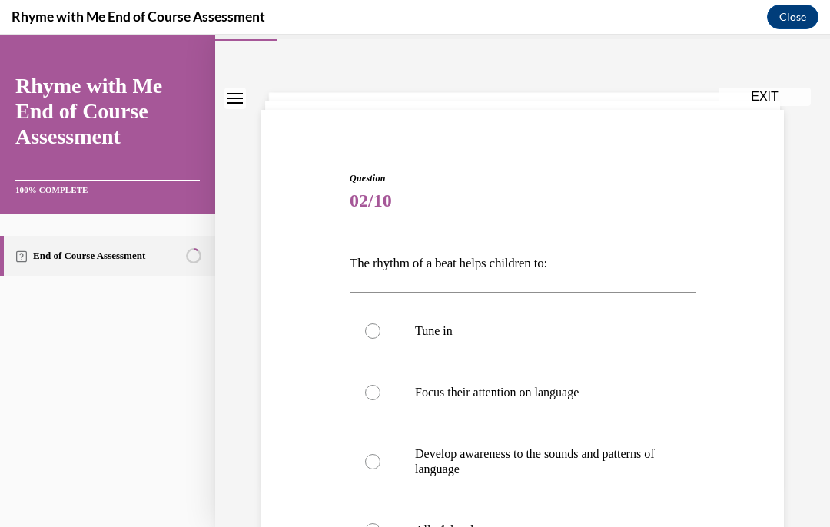
scroll to position [54, 0]
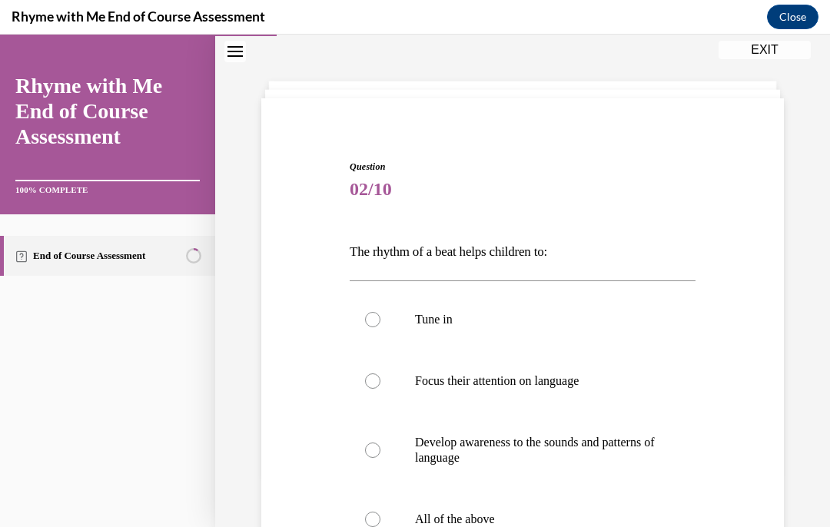
click at [387, 524] on label "All of the above" at bounding box center [523, 520] width 346 height 62
click at [381, 524] on input "All of the above" at bounding box center [372, 519] width 15 height 15
radio input "true"
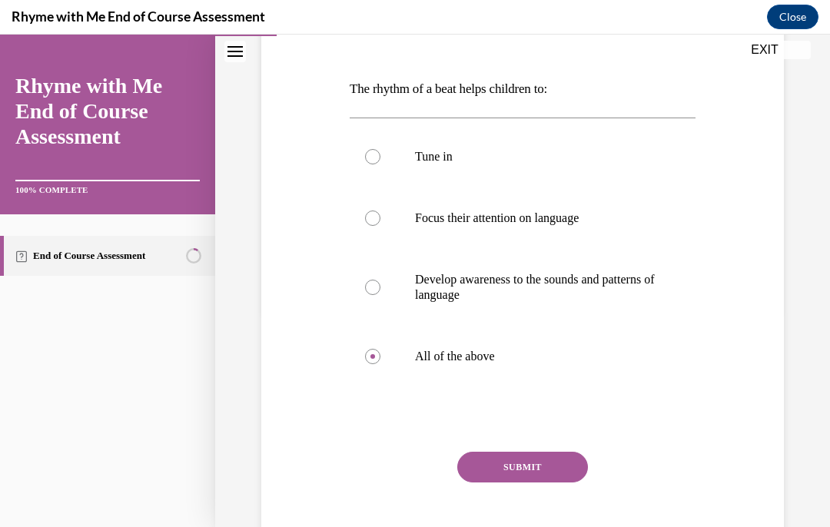
click at [544, 470] on button "SUBMIT" at bounding box center [522, 467] width 131 height 31
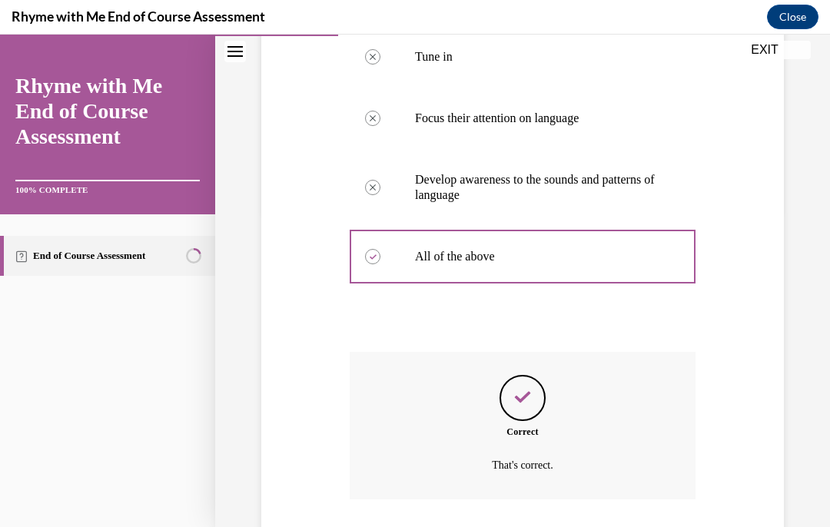
scroll to position [341, 0]
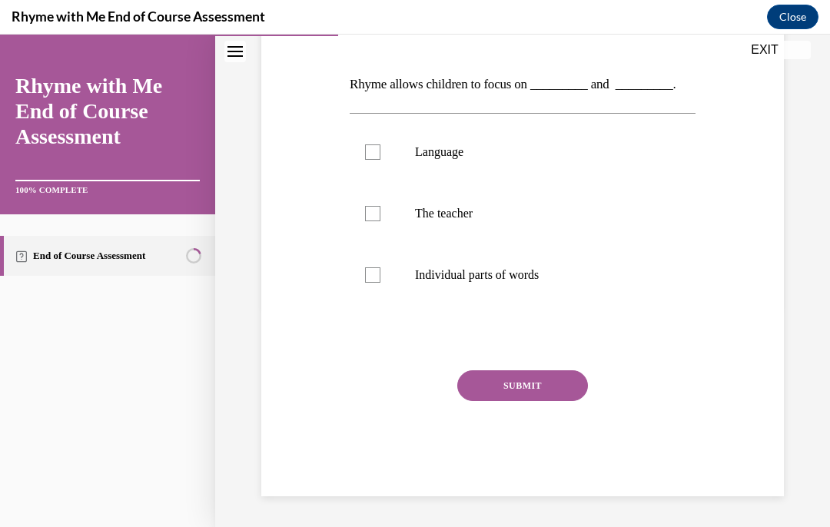
scroll to position [140, 0]
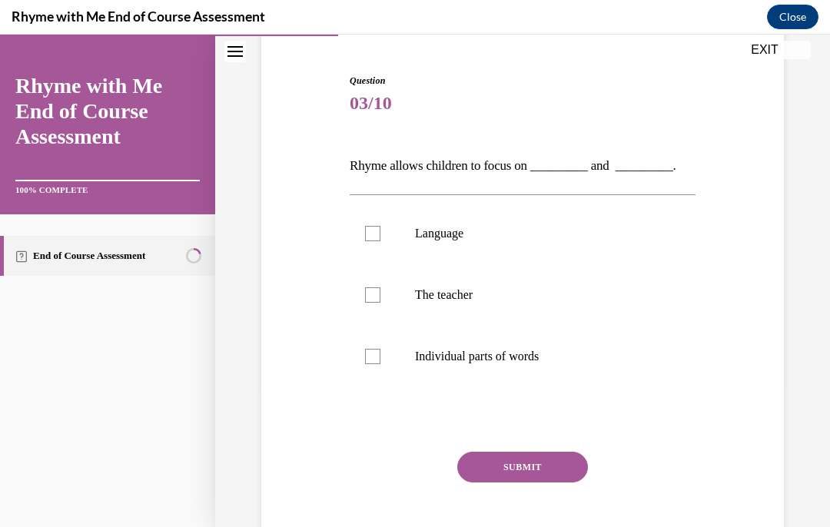
click at [373, 243] on label "Language" at bounding box center [523, 234] width 346 height 62
click at [373, 241] on input "Language" at bounding box center [372, 233] width 15 height 15
checkbox input "true"
click at [384, 373] on label "Individual parts of words" at bounding box center [523, 357] width 346 height 62
click at [381, 364] on input "Individual parts of words" at bounding box center [372, 356] width 15 height 15
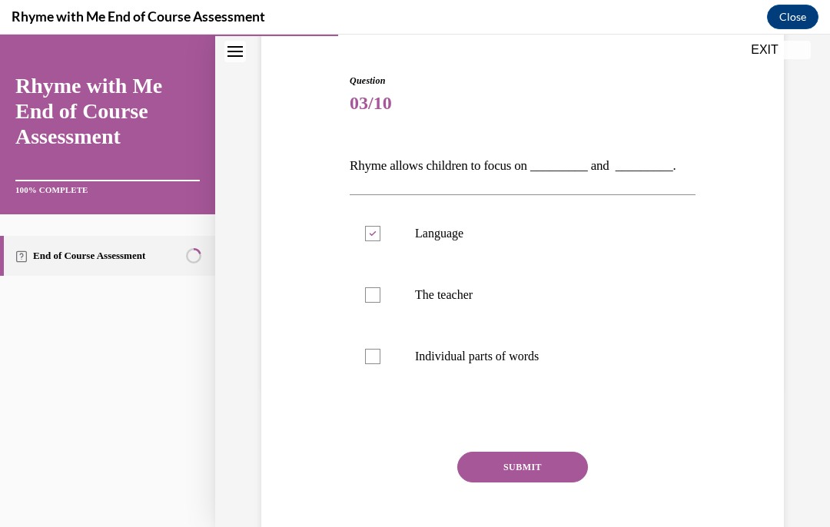
checkbox input "true"
click at [560, 467] on button "SUBMIT" at bounding box center [522, 467] width 131 height 31
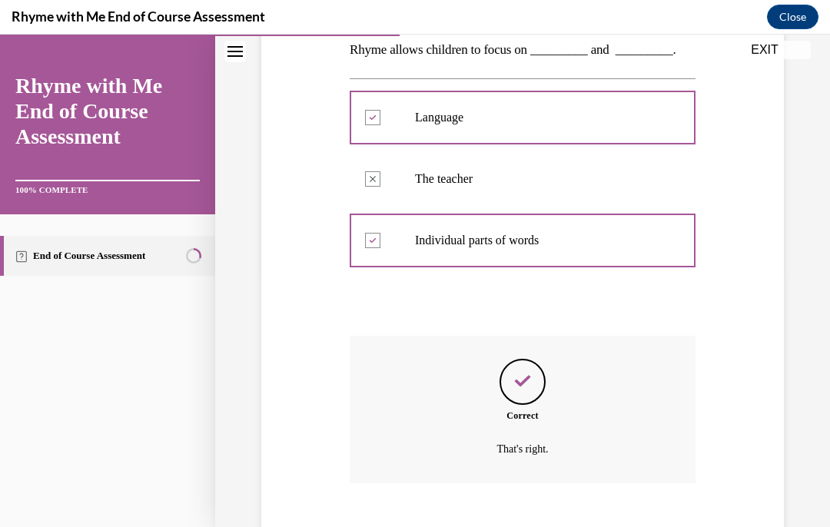
scroll to position [264, 0]
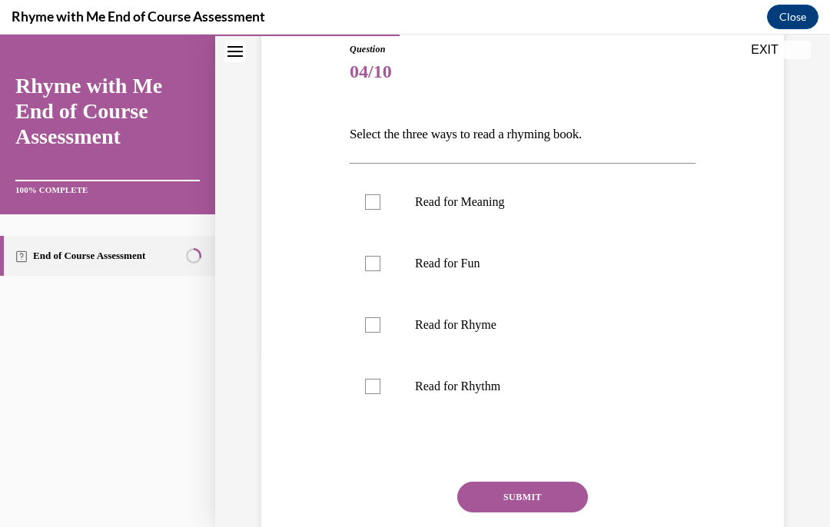
click at [380, 202] on div at bounding box center [372, 202] width 15 height 15
click at [380, 202] on input "Read for Meaning" at bounding box center [372, 202] width 15 height 15
checkbox input "true"
click at [388, 326] on label "Read for Rhyme" at bounding box center [523, 325] width 346 height 62
click at [381, 326] on input "Read for Rhyme" at bounding box center [372, 325] width 15 height 15
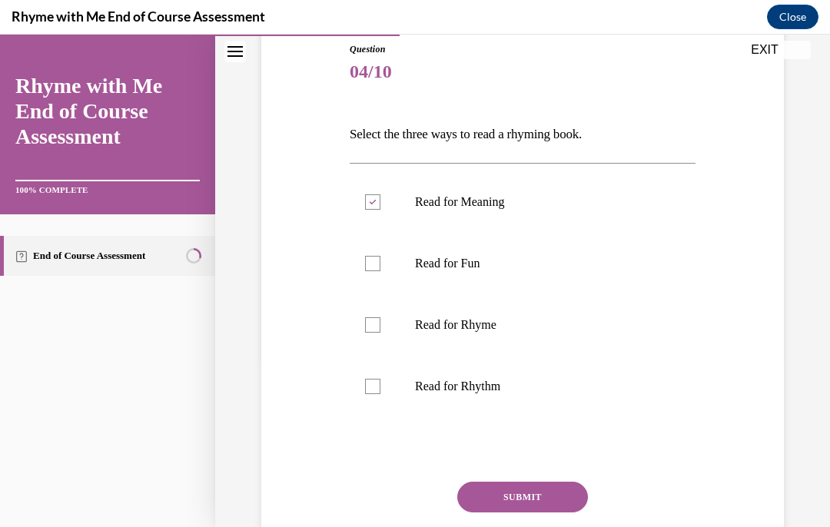
checkbox input "true"
click at [390, 391] on label "Read for Rhythm" at bounding box center [523, 387] width 346 height 62
click at [381, 391] on input "Read for Rhythm" at bounding box center [372, 386] width 15 height 15
checkbox input "true"
click at [554, 493] on button "SUBMIT" at bounding box center [522, 497] width 131 height 31
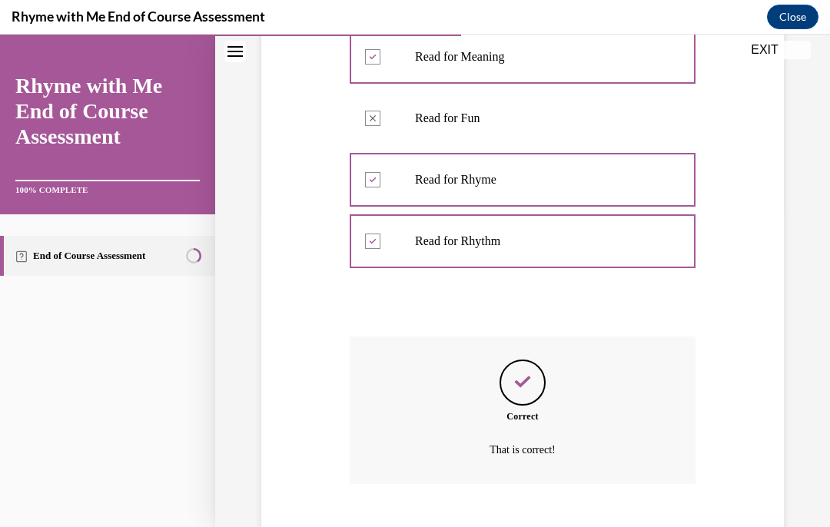
scroll to position [325, 0]
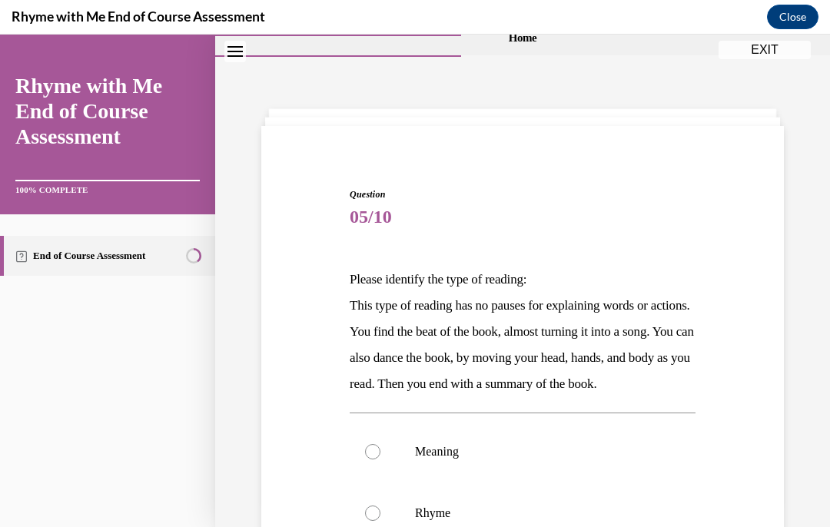
scroll to position [71, 0]
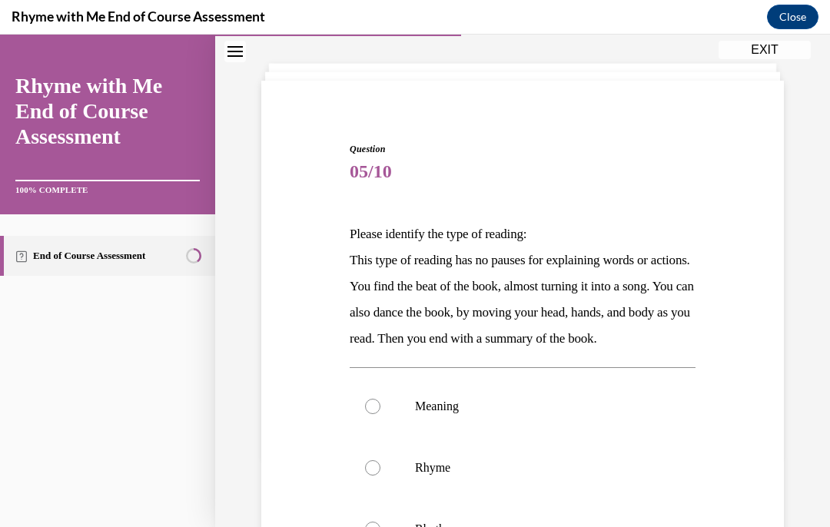
click at [387, 527] on label "Rhythm" at bounding box center [523, 530] width 346 height 62
click at [381, 527] on input "Rhythm" at bounding box center [372, 529] width 15 height 15
radio input "true"
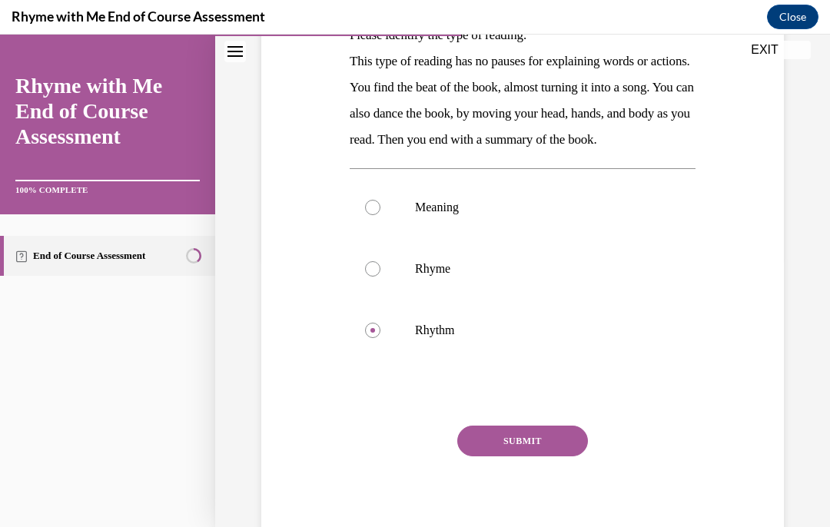
click at [564, 457] on button "SUBMIT" at bounding box center [522, 441] width 131 height 31
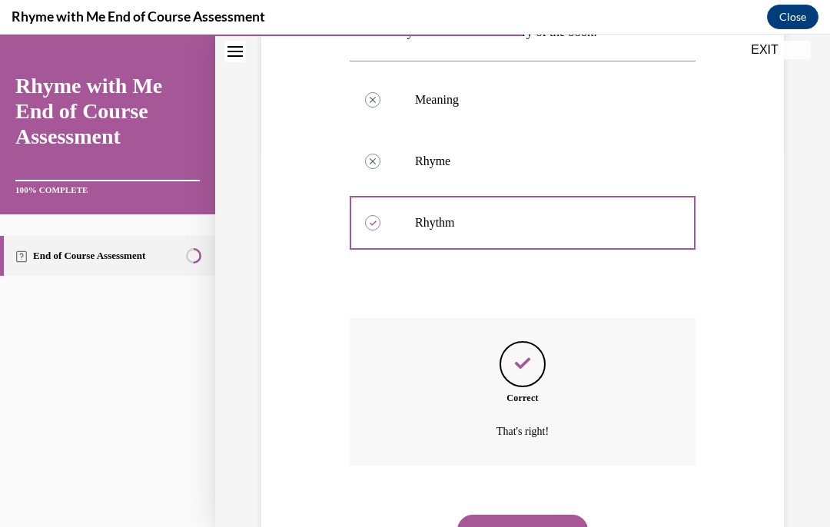
scroll to position [394, 0]
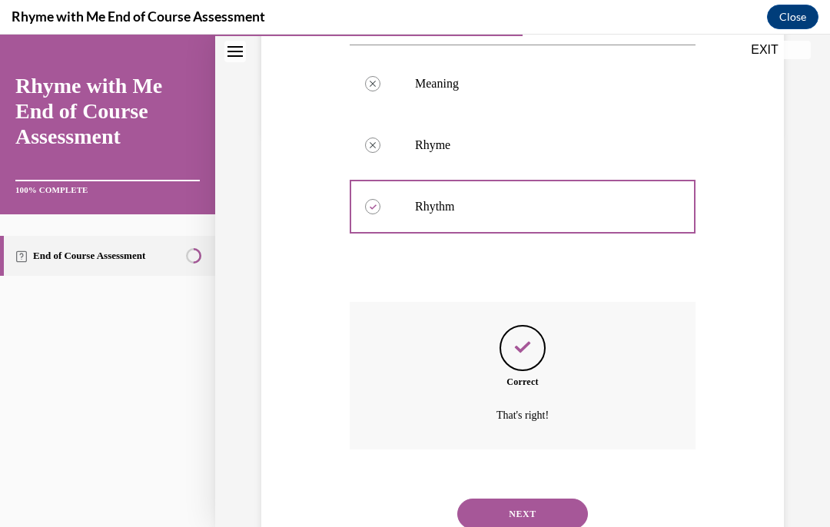
click at [559, 520] on button "NEXT" at bounding box center [522, 514] width 131 height 31
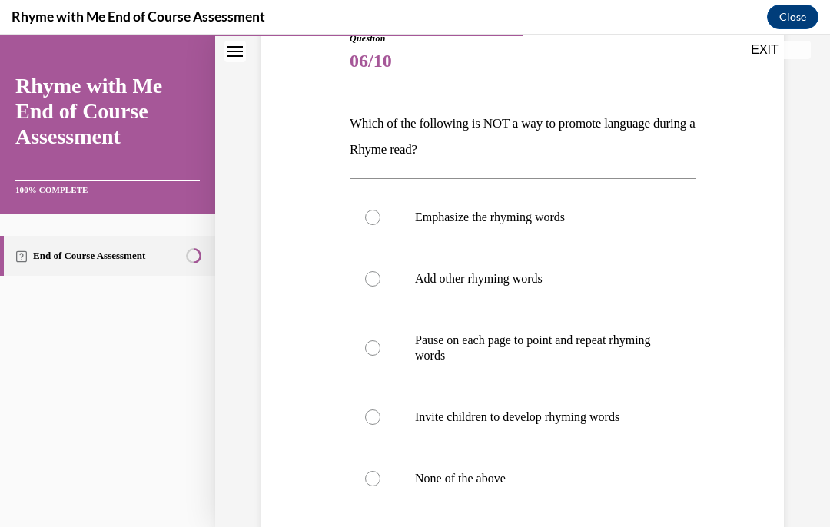
scroll to position [181, 0]
click at [388, 483] on label "None of the above" at bounding box center [523, 480] width 346 height 62
click at [381, 483] on input "None of the above" at bounding box center [372, 479] width 15 height 15
radio input "true"
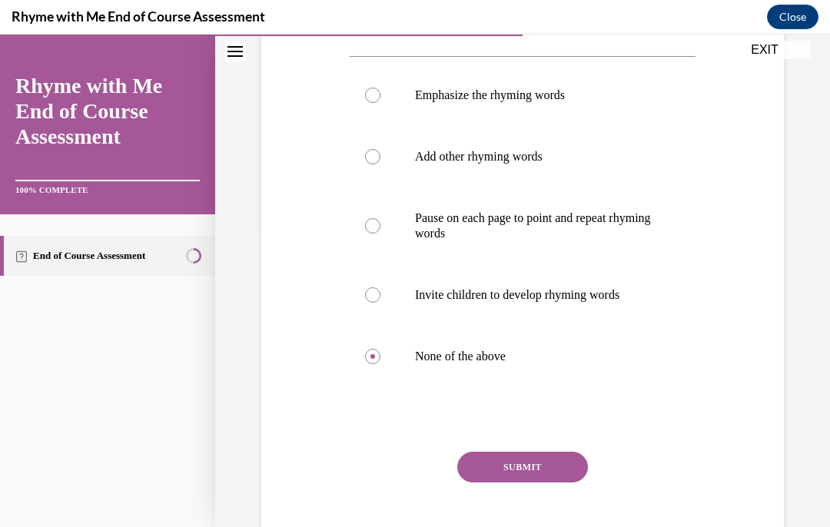
scroll to position [304, 0]
click at [563, 471] on button "SUBMIT" at bounding box center [522, 467] width 131 height 31
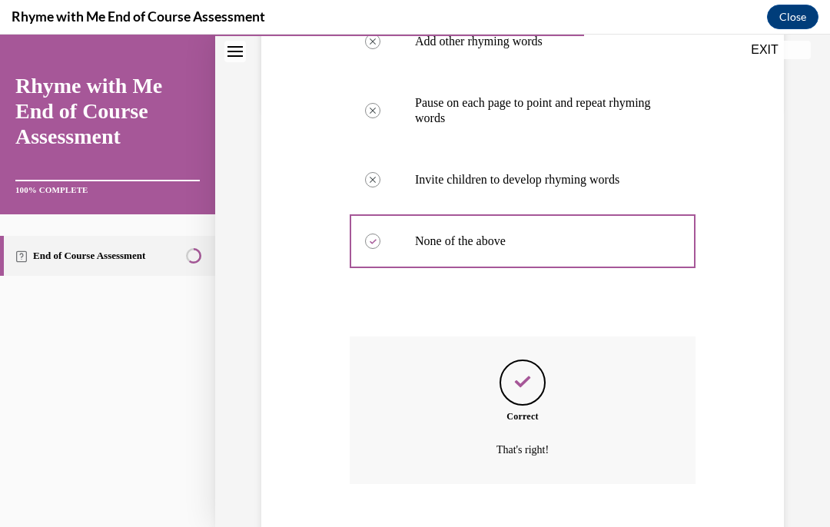
scroll to position [428, 0]
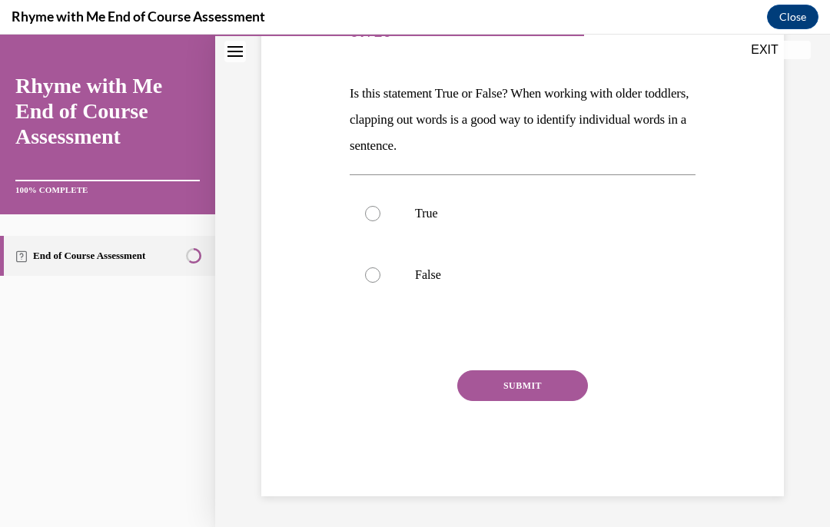
scroll to position [131, 0]
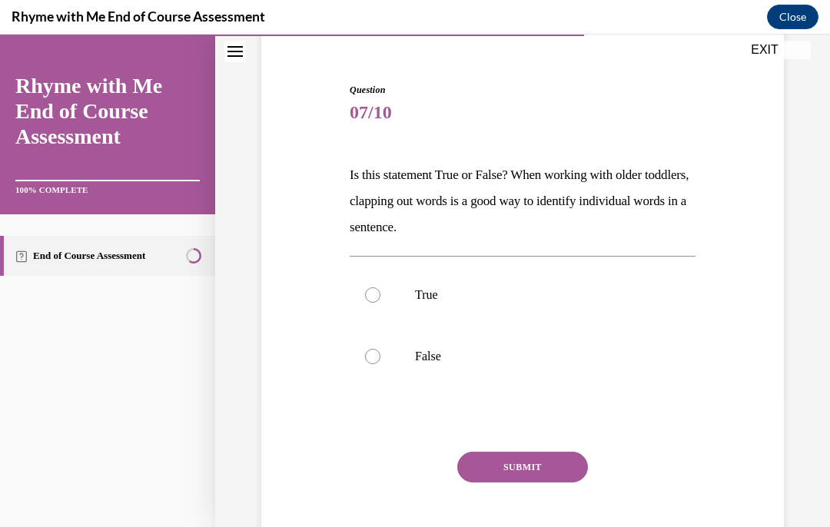
click at [380, 299] on label "True" at bounding box center [523, 295] width 346 height 62
click at [380, 299] on input "True" at bounding box center [372, 295] width 15 height 15
radio input "true"
click at [557, 467] on button "SUBMIT" at bounding box center [522, 467] width 131 height 31
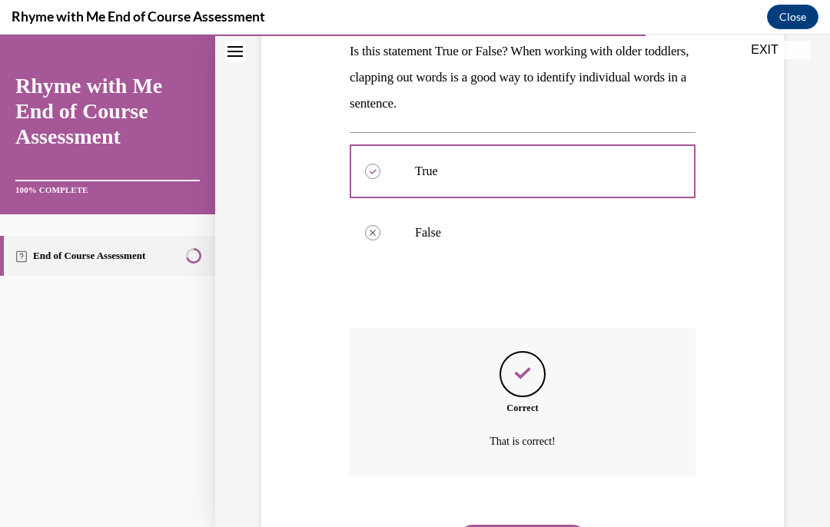
scroll to position [254, 0]
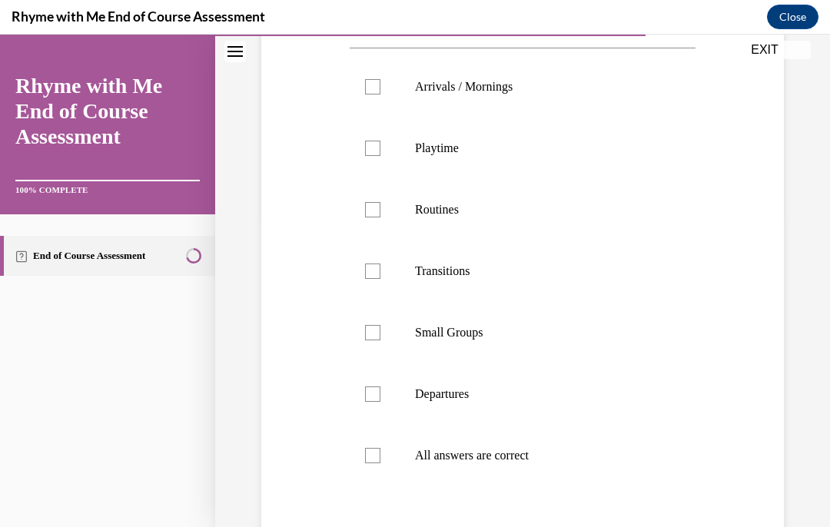
scroll to position [313, 0]
click at [391, 459] on label "All answers are correct" at bounding box center [523, 456] width 346 height 62
click at [381, 459] on input "All answers are correct" at bounding box center [372, 455] width 15 height 15
checkbox input "true"
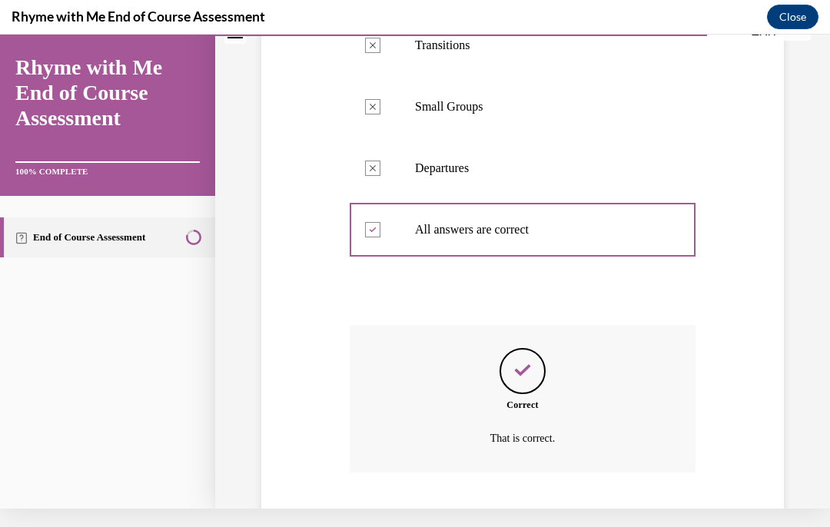
scroll to position [536, 0]
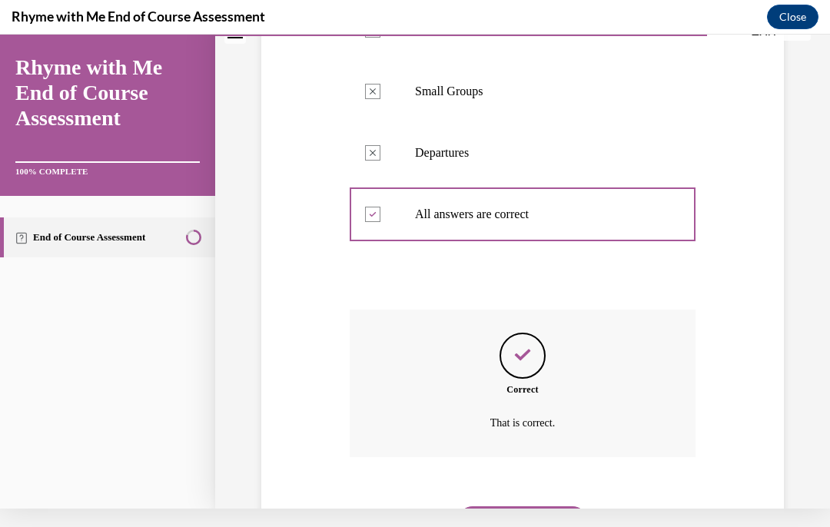
click at [564, 507] on button "NEXT" at bounding box center [522, 522] width 131 height 31
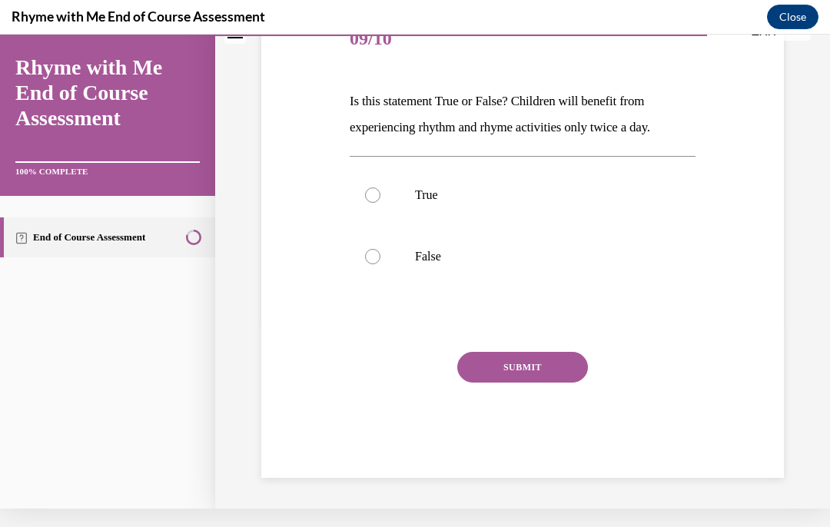
scroll to position [105, 0]
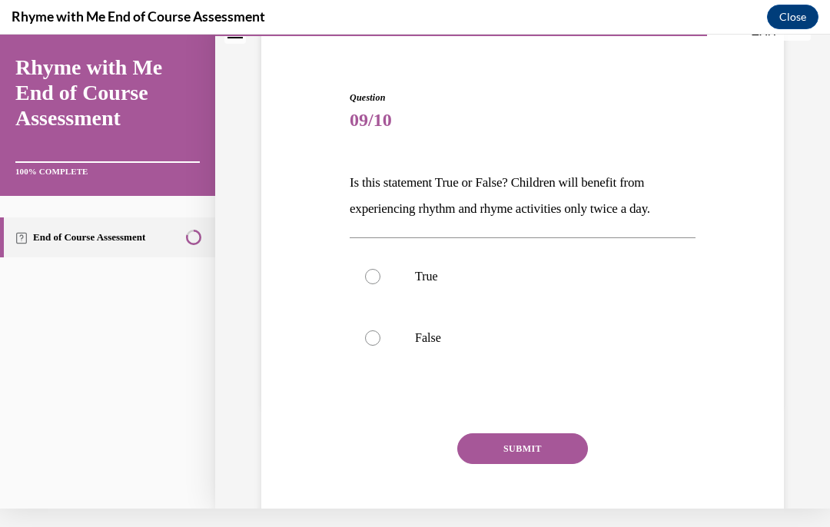
click at [386, 343] on label "False" at bounding box center [523, 339] width 346 height 62
click at [381, 343] on input "False" at bounding box center [372, 338] width 15 height 15
radio input "true"
click at [555, 449] on button "SUBMIT" at bounding box center [522, 449] width 131 height 31
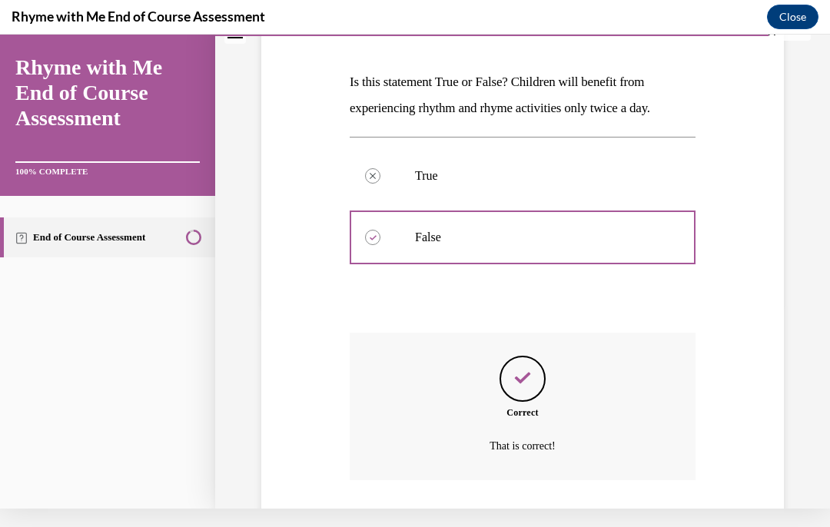
scroll to position [228, 0]
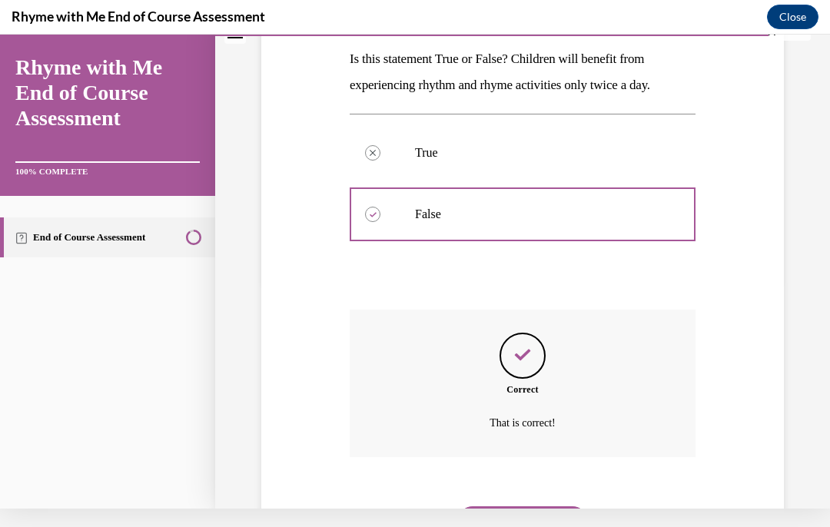
click at [544, 507] on button "NEXT" at bounding box center [522, 522] width 131 height 31
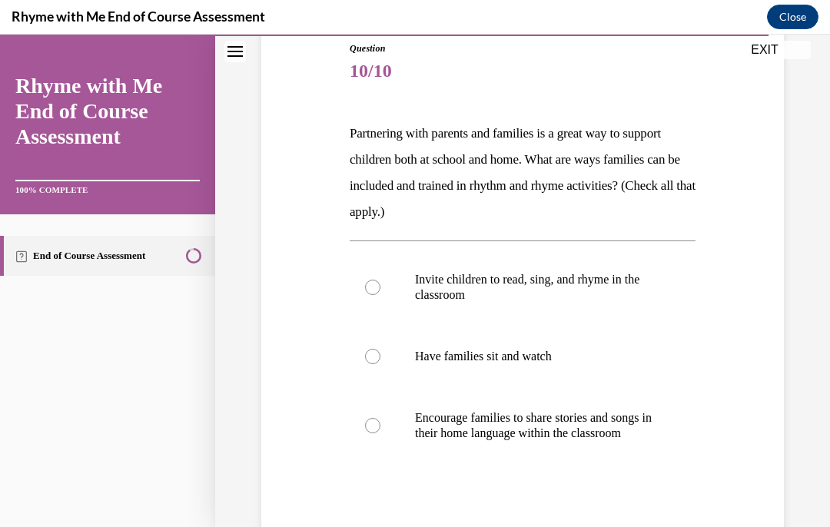
scroll to position [172, 0]
click at [400, 434] on label "Encourage families to share stories and songs in their home language within the…" at bounding box center [523, 425] width 346 height 77
click at [381, 434] on input "Encourage families to share stories and songs in their home language within the…" at bounding box center [372, 425] width 15 height 15
radio input "true"
click at [507, 301] on p "Invite children to read, sing, and rhyme in the classroom" at bounding box center [536, 287] width 242 height 31
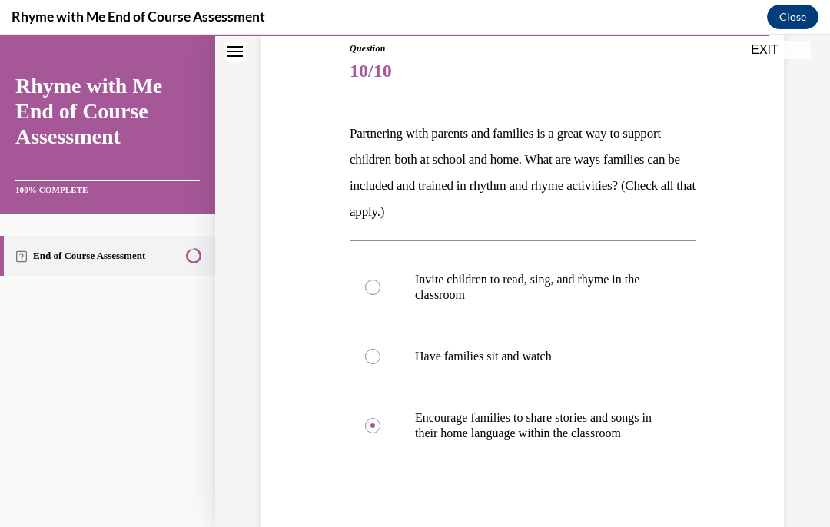
click at [381, 295] on input "Invite children to read, sing, and rhyme in the classroom" at bounding box center [372, 287] width 15 height 15
radio input "true"
click at [430, 441] on p "Encourage families to share stories and songs in their home language within the…" at bounding box center [536, 426] width 242 height 31
click at [381, 434] on input "Encourage families to share stories and songs in their home language within the…" at bounding box center [372, 425] width 15 height 15
radio input "true"
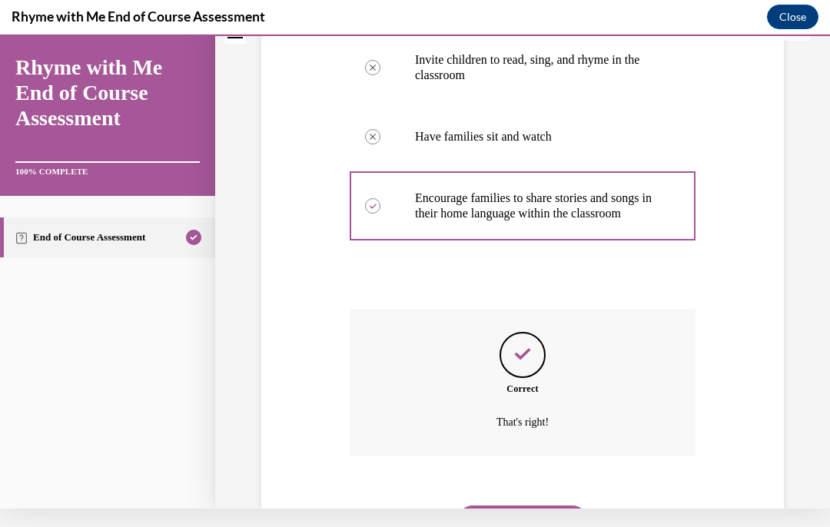
scroll to position [388, 0]
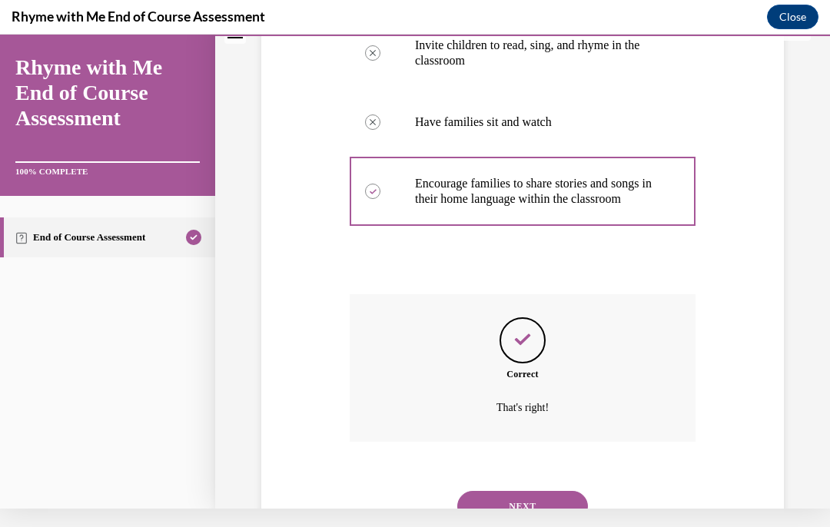
click at [562, 503] on button "NEXT" at bounding box center [522, 506] width 131 height 31
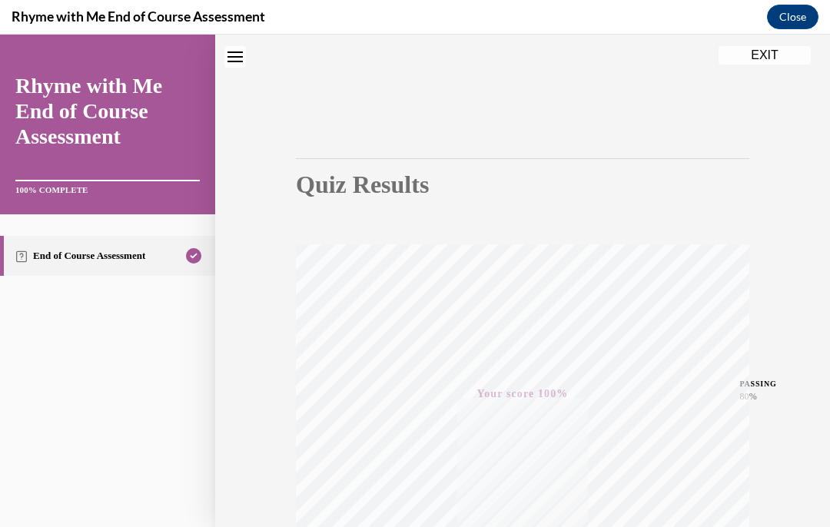
scroll to position [38, 0]
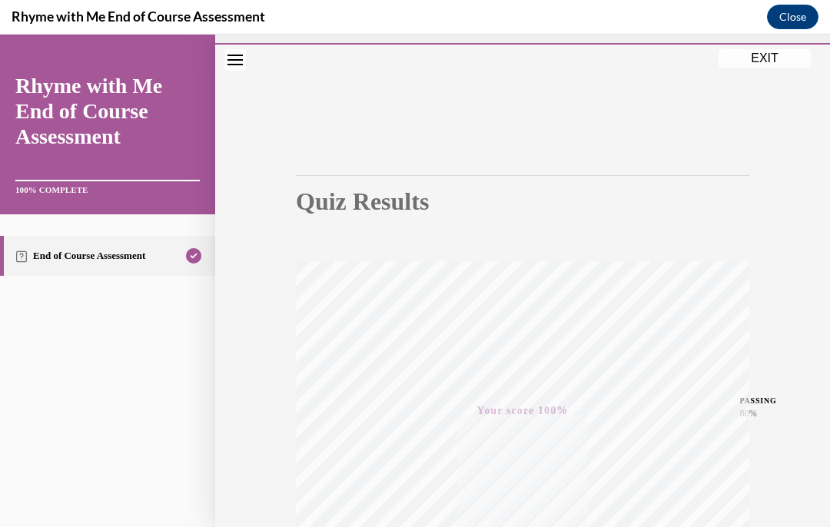
click at [760, 65] on button "EXIT" at bounding box center [765, 58] width 92 height 18
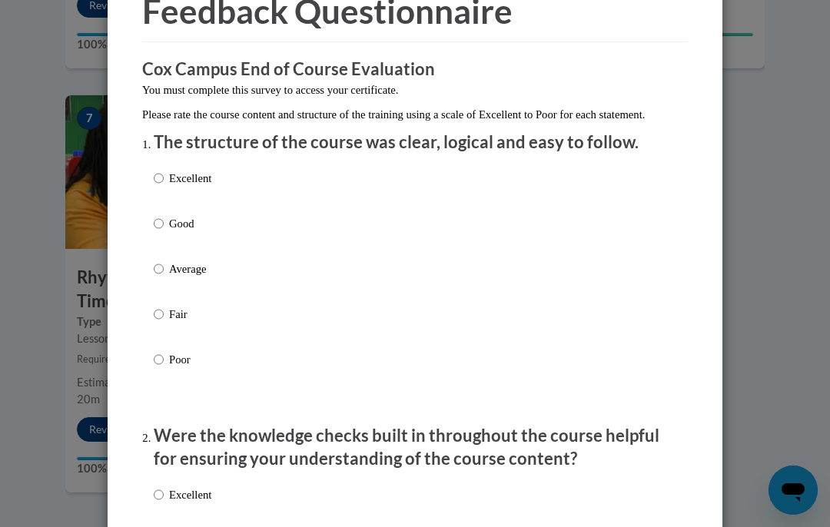
scroll to position [86, 0]
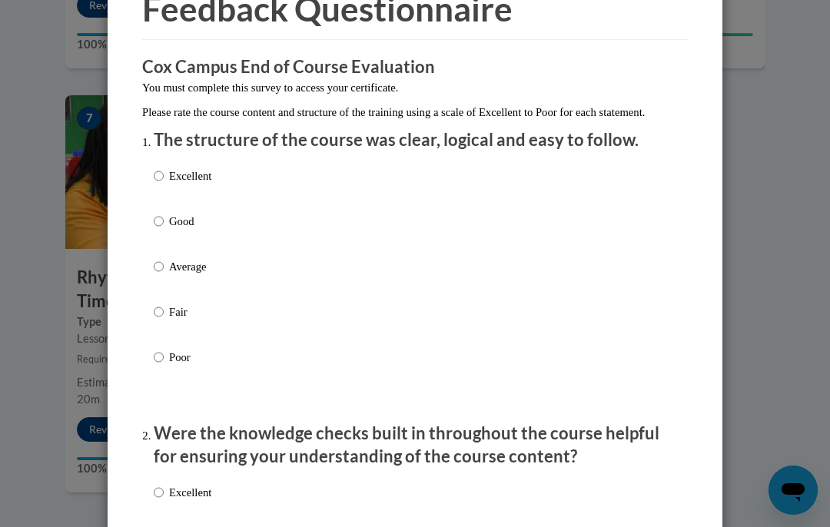
click at [172, 218] on p "Good" at bounding box center [190, 221] width 42 height 17
click at [164, 218] on input "Good" at bounding box center [159, 221] width 10 height 17
radio input "true"
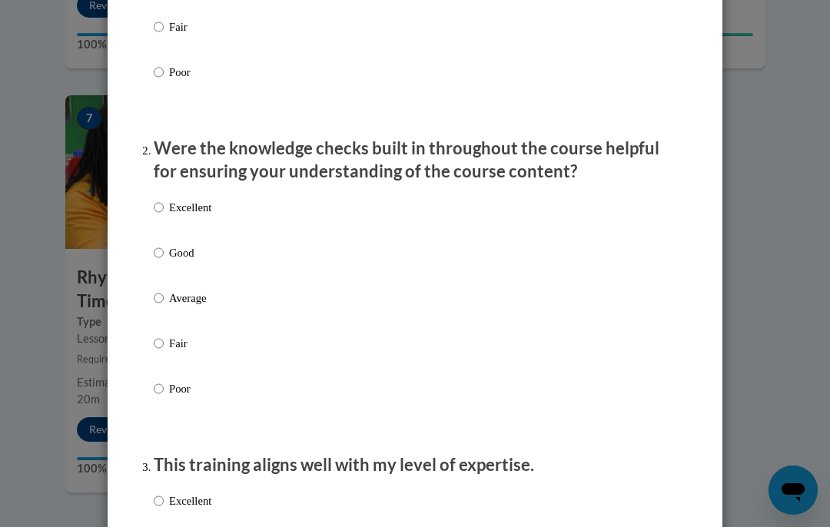
scroll to position [372, 0]
click at [174, 205] on p "Excellent" at bounding box center [190, 206] width 42 height 17
click at [164, 205] on input "Excellent" at bounding box center [159, 206] width 10 height 17
radio input "true"
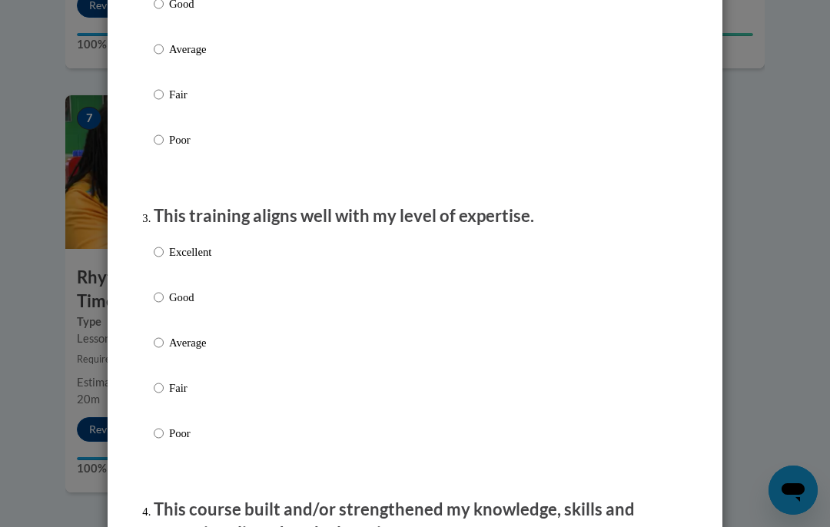
scroll to position [621, 0]
click at [181, 248] on p "Excellent" at bounding box center [190, 251] width 42 height 17
click at [164, 248] on input "Excellent" at bounding box center [159, 251] width 10 height 17
radio input "true"
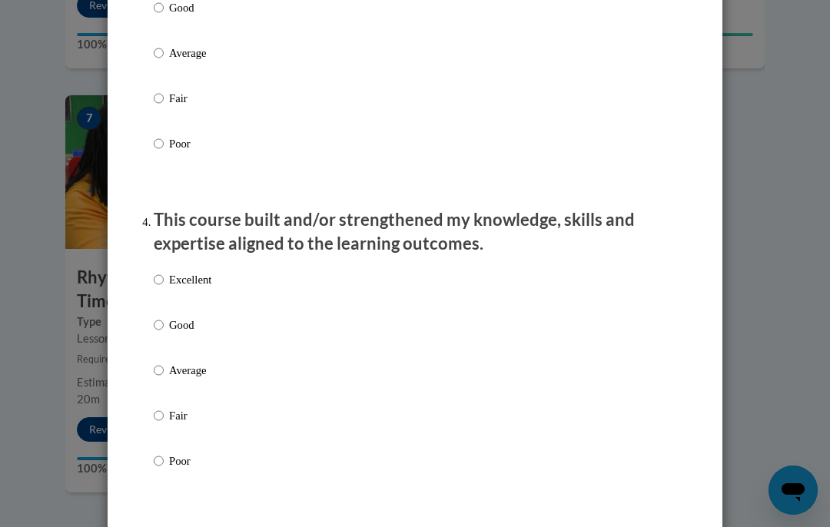
scroll to position [911, 0]
click at [177, 275] on p "Excellent" at bounding box center [190, 279] width 42 height 17
click at [164, 275] on input "Excellent" at bounding box center [159, 279] width 10 height 17
radio input "true"
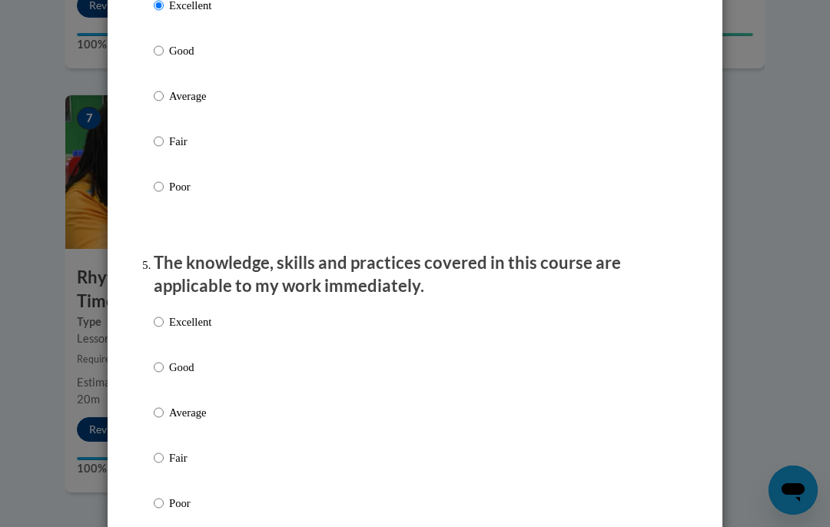
scroll to position [1192, 0]
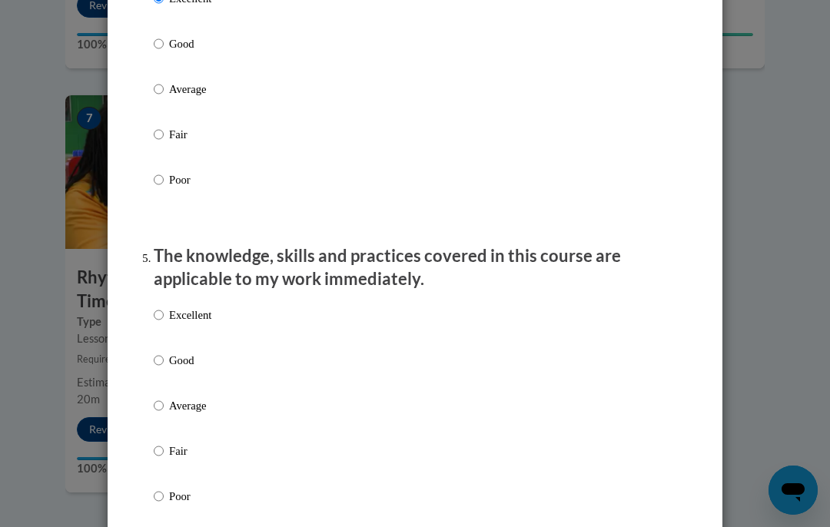
click at [177, 314] on p "Excellent" at bounding box center [190, 315] width 42 height 17
click at [164, 314] on input "Excellent" at bounding box center [159, 315] width 10 height 17
radio input "true"
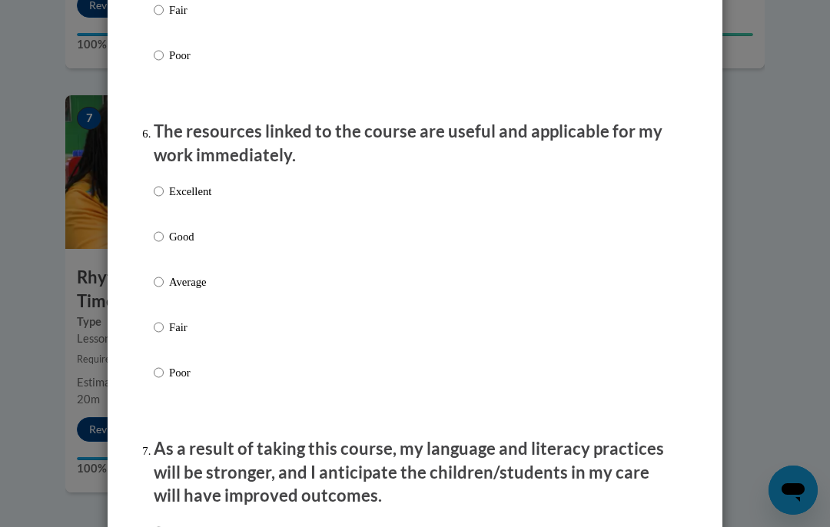
scroll to position [1633, 0]
click at [174, 185] on p "Excellent" at bounding box center [190, 191] width 42 height 17
click at [164, 185] on input "Excellent" at bounding box center [159, 191] width 10 height 17
radio input "true"
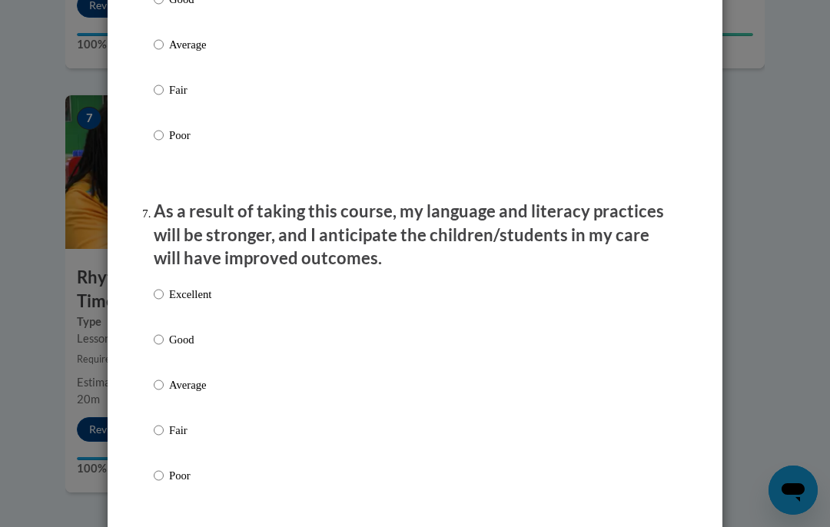
scroll to position [1894, 0]
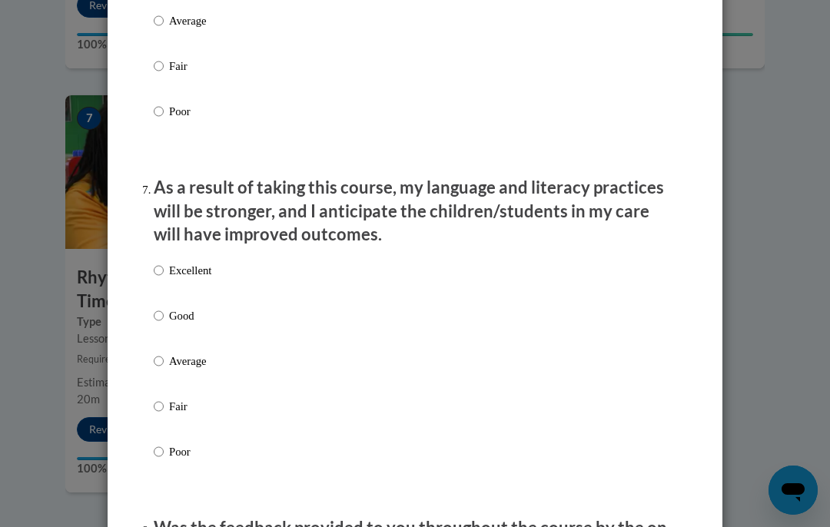
click at [164, 308] on input "Good" at bounding box center [159, 316] width 10 height 17
radio input "true"
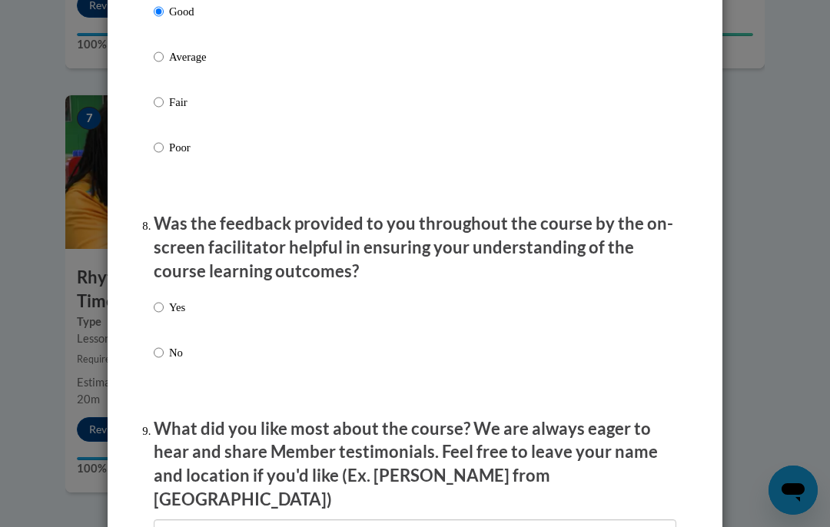
scroll to position [2202, 0]
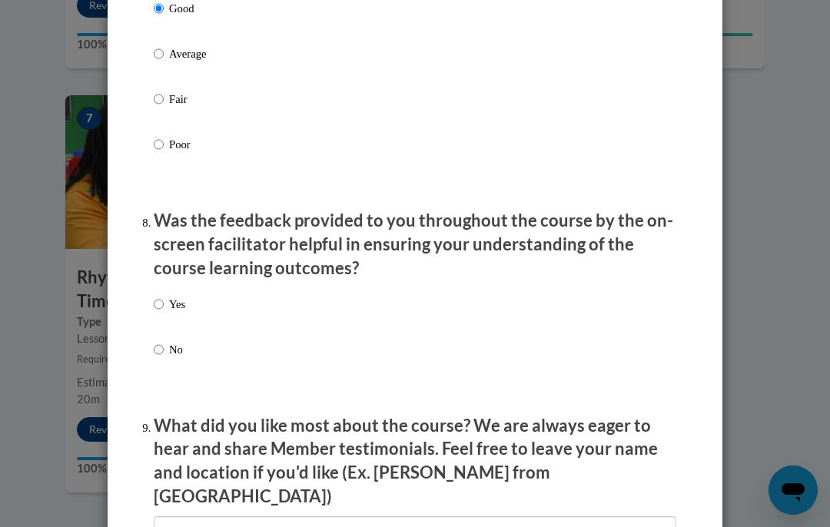
click at [178, 298] on p "Yes" at bounding box center [177, 304] width 16 height 17
click at [164, 298] on input "Yes" at bounding box center [159, 304] width 10 height 17
radio input "true"
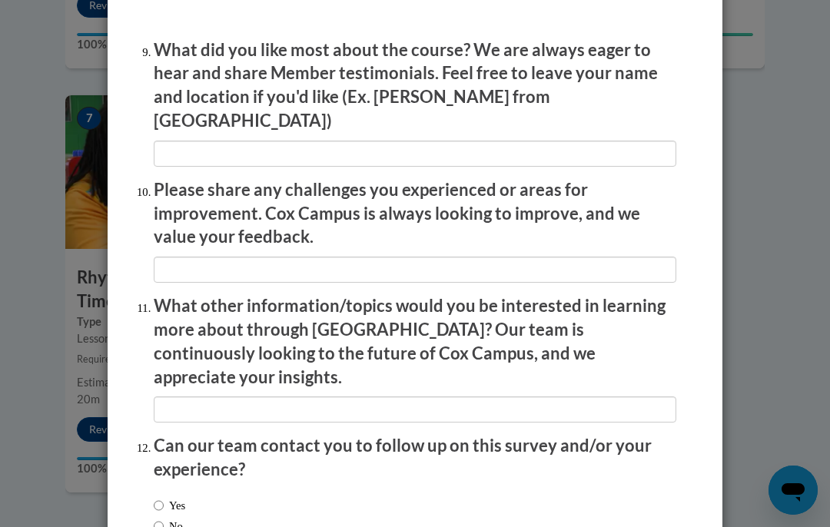
scroll to position [2577, 0]
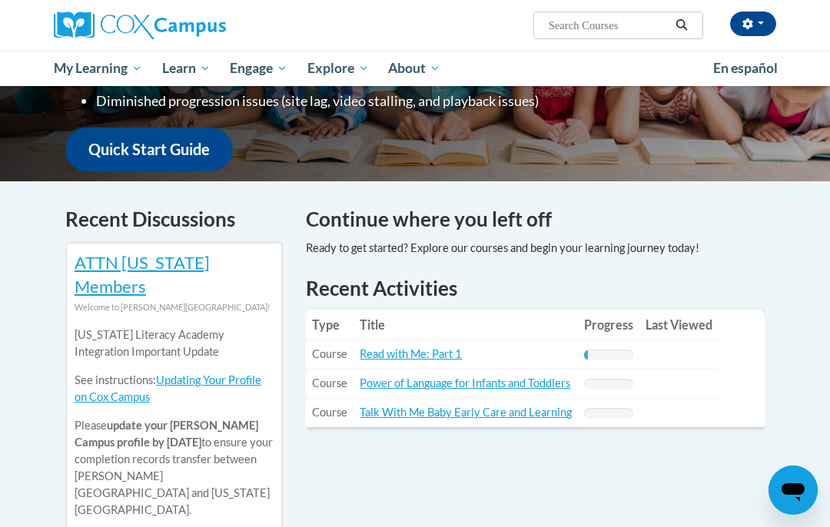
scroll to position [360, 0]
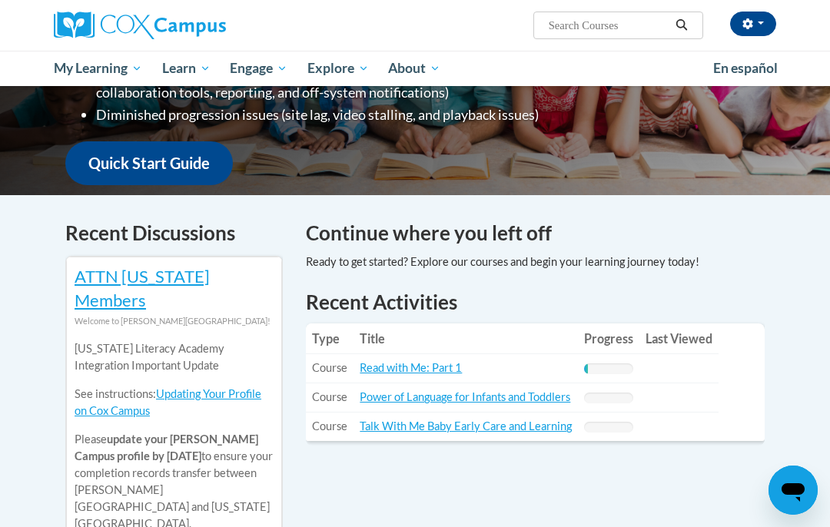
click at [442, 361] on link "Read with Me: Part 1" at bounding box center [411, 367] width 102 height 13
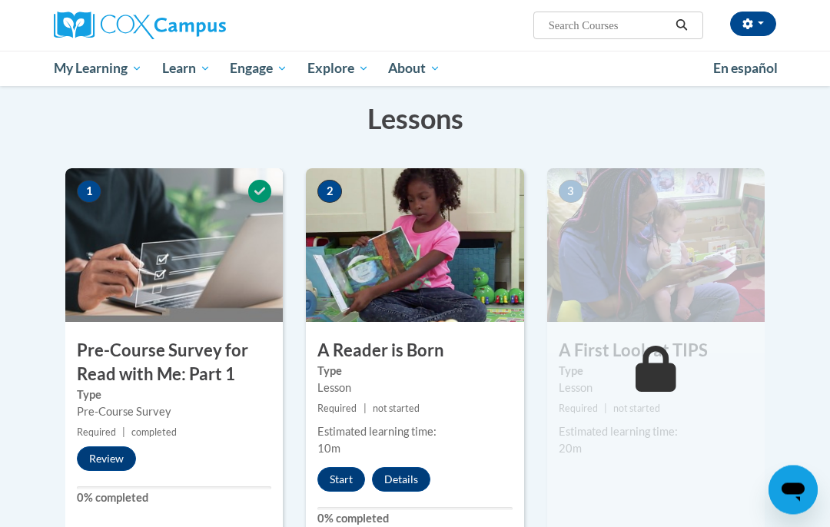
scroll to position [208, 0]
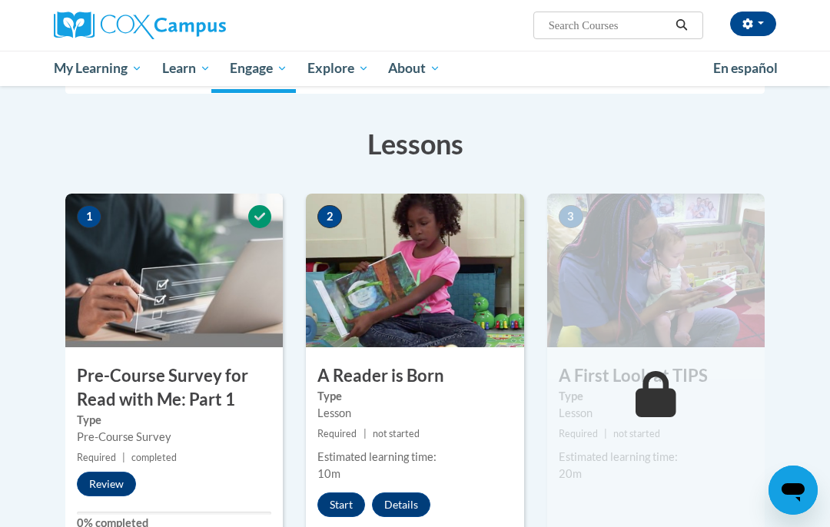
click at [100, 491] on button "Review" at bounding box center [106, 484] width 59 height 25
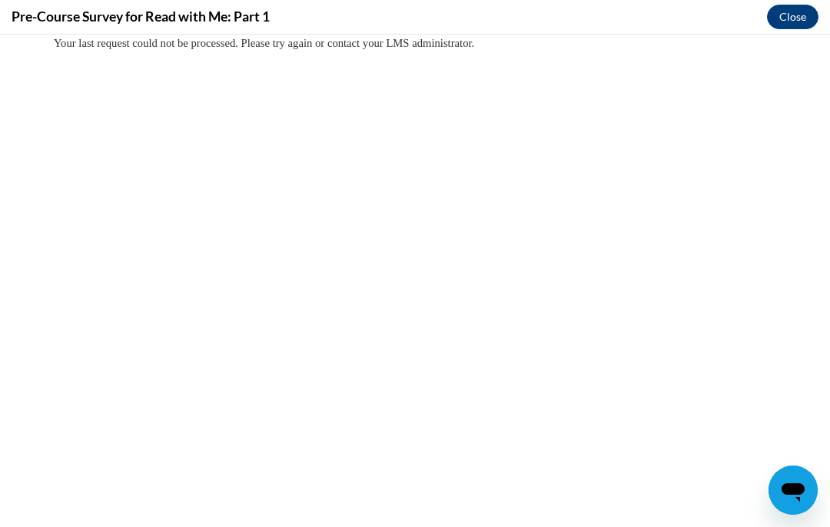
scroll to position [0, 0]
click at [783, 22] on button "Close" at bounding box center [793, 17] width 52 height 25
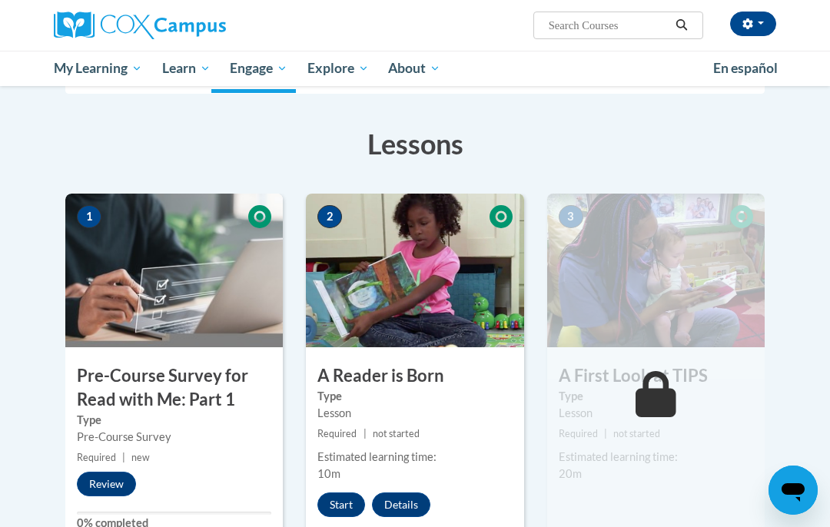
click at [121, 483] on button "Review" at bounding box center [106, 484] width 59 height 25
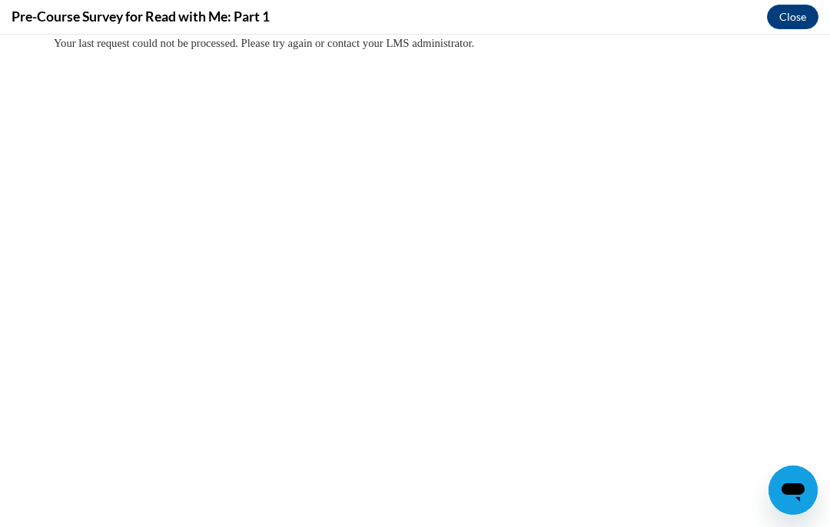
click at [804, 21] on button "Close" at bounding box center [793, 17] width 52 height 25
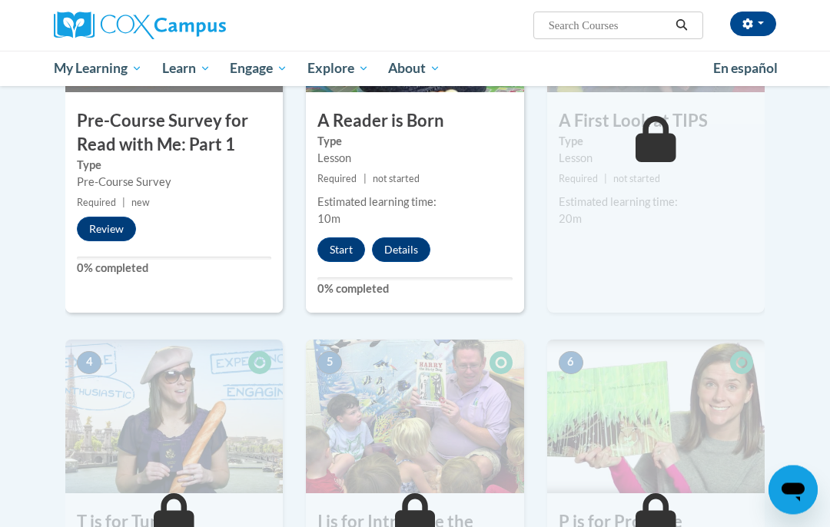
scroll to position [463, 0]
click at [353, 247] on button "Start" at bounding box center [342, 250] width 48 height 25
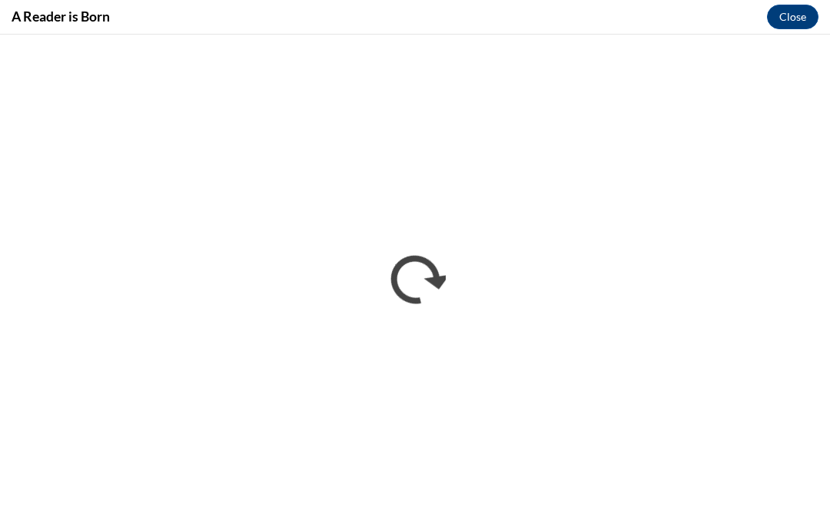
scroll to position [0, 0]
click at [787, 28] on button "Close" at bounding box center [793, 17] width 52 height 25
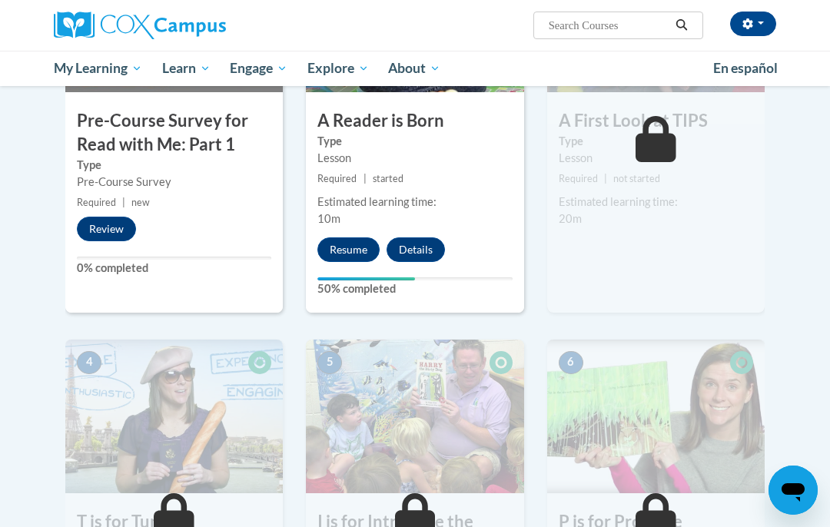
click at [103, 226] on button "Review" at bounding box center [106, 229] width 59 height 25
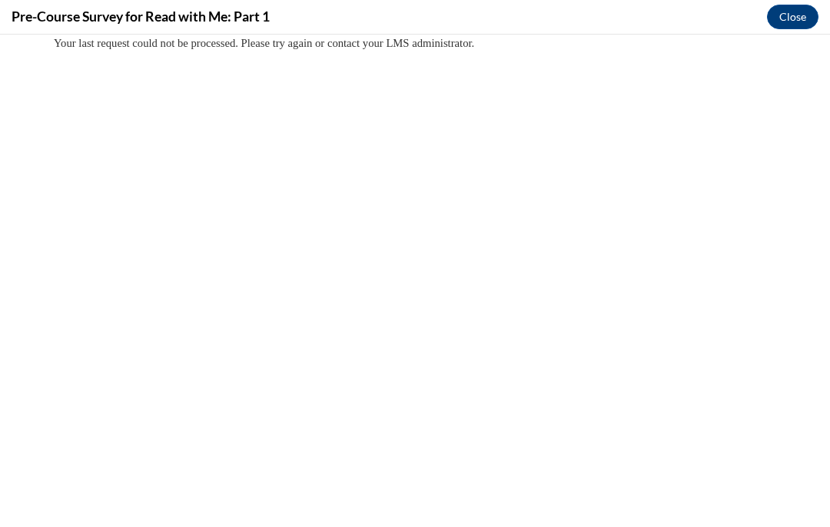
click at [783, 15] on button "Close" at bounding box center [793, 17] width 52 height 25
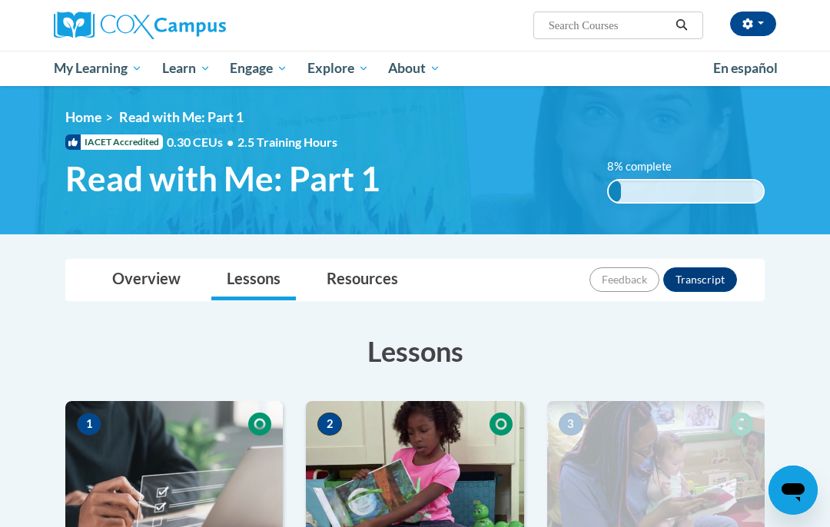
click at [36, 206] on img at bounding box center [415, 160] width 830 height 148
click at [0, 0] on link "Certificates" at bounding box center [0, 0] width 0 height 0
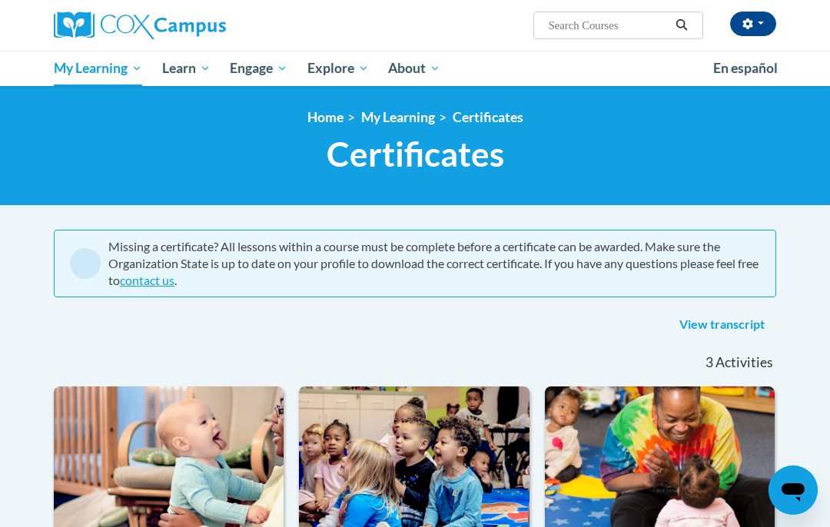
click at [758, 21] on button "button" at bounding box center [753, 24] width 46 height 25
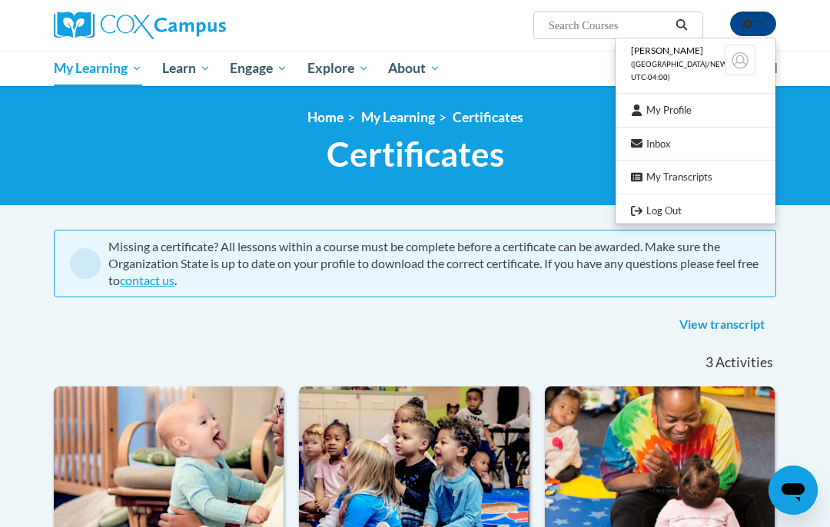
click at [673, 211] on link "Log Out" at bounding box center [696, 210] width 160 height 19
